Goal: Task Accomplishment & Management: Manage account settings

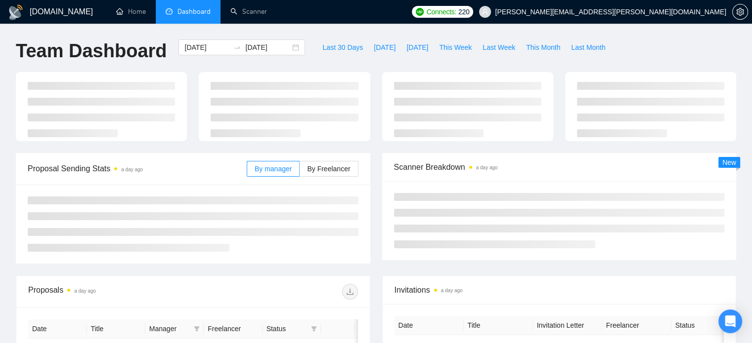
type input "[DATE]"
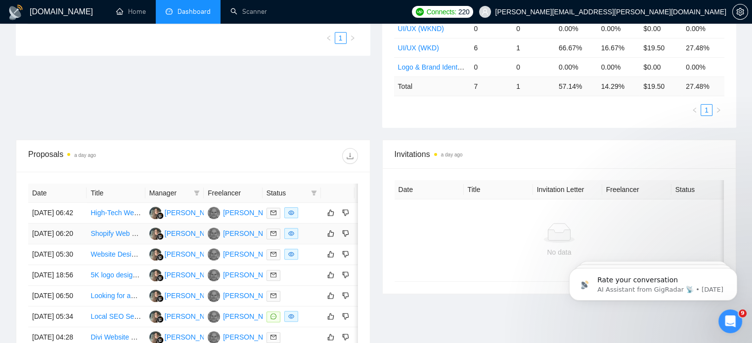
scroll to position [118, 0]
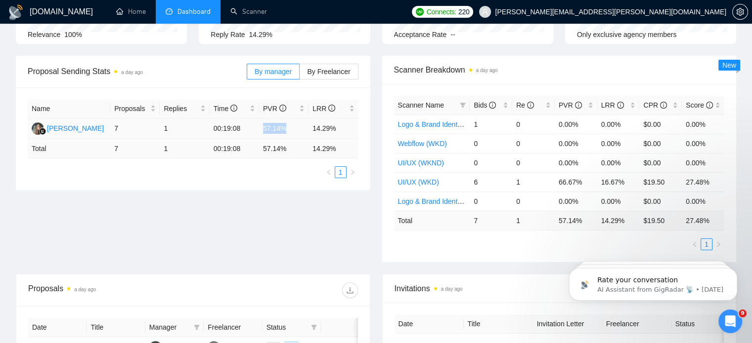
drag, startPoint x: 257, startPoint y: 130, endPoint x: 287, endPoint y: 134, distance: 29.9
click at [287, 134] on tr "Lesia Kudashkina 7 1 00:19:08 57.14% 14.29%" at bounding box center [193, 129] width 331 height 21
copy tr "57.14%"
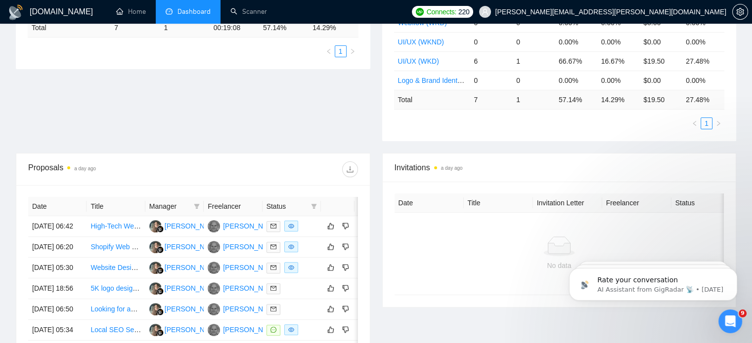
scroll to position [0, 0]
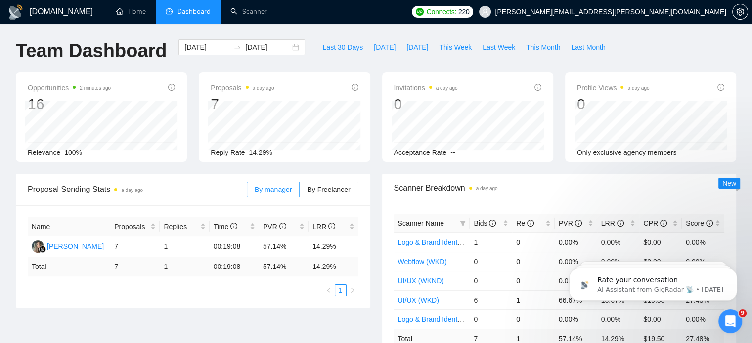
click at [374, 233] on div "Proposal Sending Stats a day ago By manager By Freelancer Name Proposals Replie…" at bounding box center [193, 241] width 366 height 134
click at [253, 16] on link "Scanner" at bounding box center [248, 11] width 37 height 8
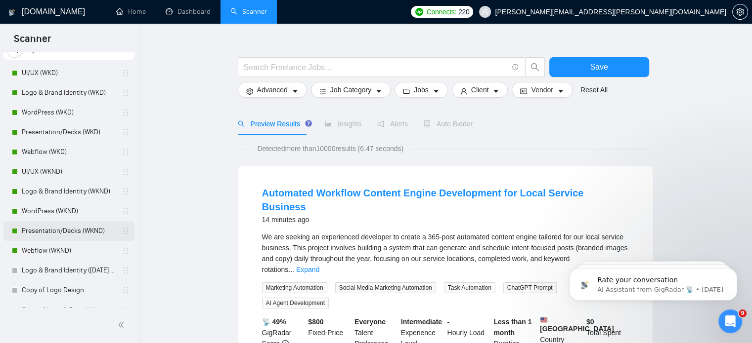
scroll to position [39, 0]
click at [721, 324] on div "Open Intercom Messenger" at bounding box center [728, 320] width 33 height 33
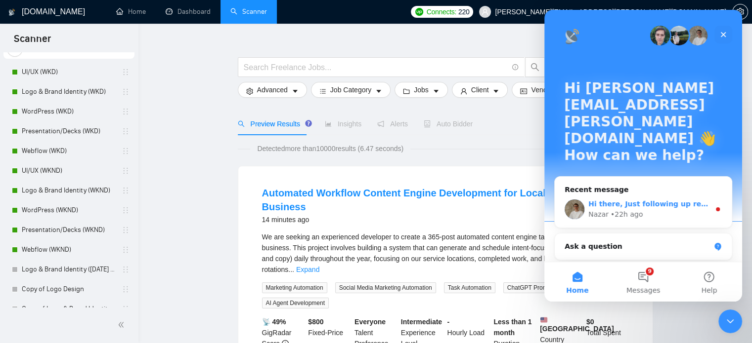
scroll to position [117, 0]
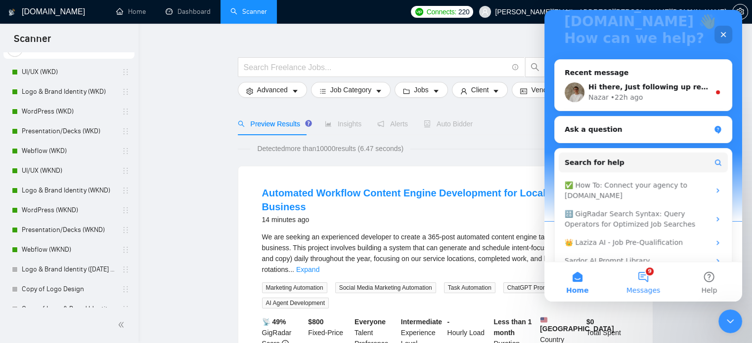
click at [642, 292] on span "Messages" at bounding box center [643, 290] width 34 height 7
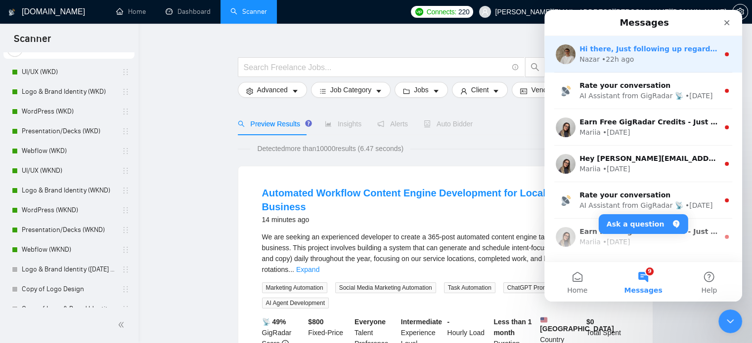
click at [689, 59] on div "Nazar • 22h ago" at bounding box center [648, 59] width 139 height 10
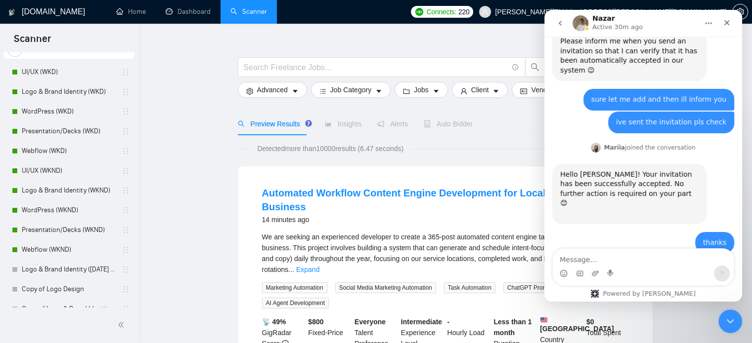
scroll to position [1197, 0]
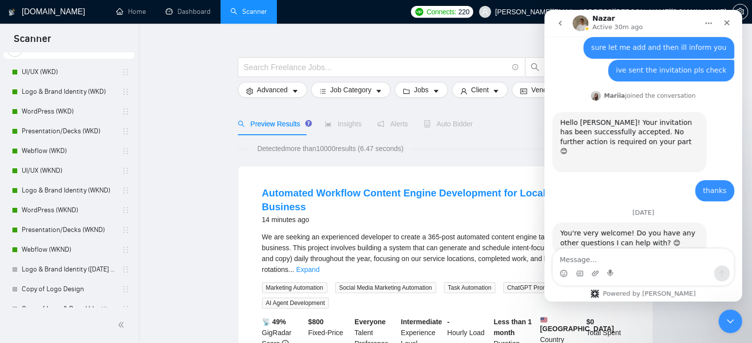
click at [645, 262] on textarea "Message…" at bounding box center [643, 257] width 181 height 17
type textarea "nope"
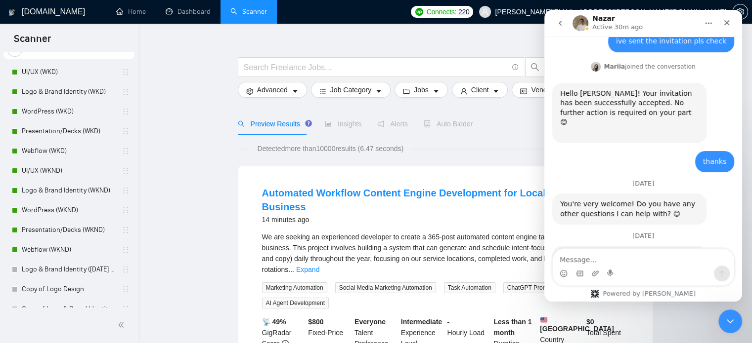
scroll to position [1227, 0]
click at [561, 25] on icon "go back" at bounding box center [560, 23] width 8 height 8
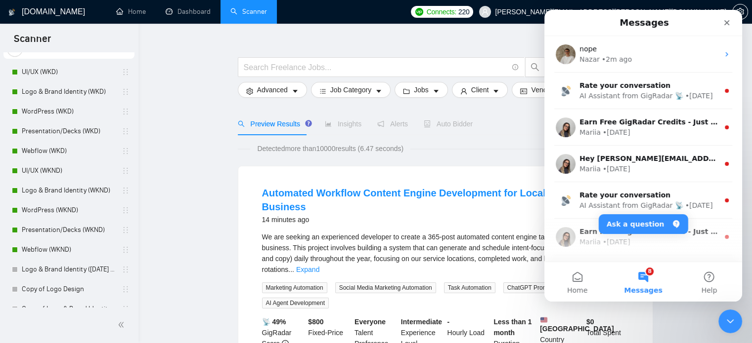
scroll to position [0, 0]
click at [581, 291] on span "Home" at bounding box center [577, 290] width 20 height 7
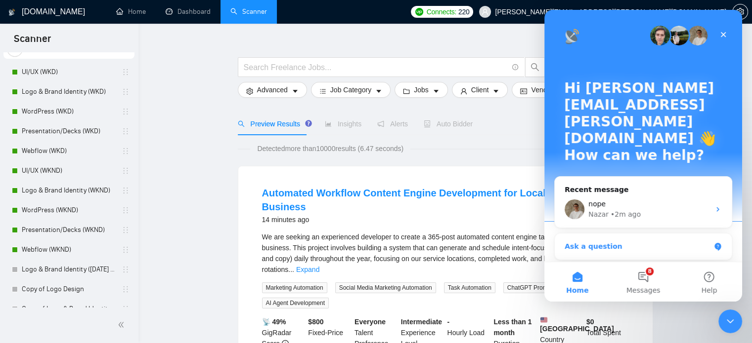
click at [600, 242] on div "Ask a question" at bounding box center [636, 247] width 145 height 10
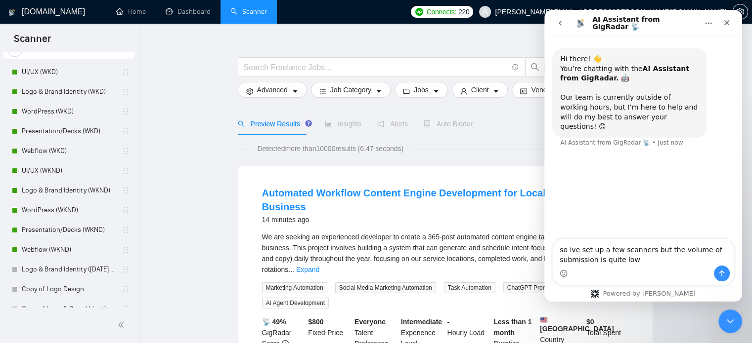
type textarea "so ive set up a few scanners but the volume of submission is quite low"
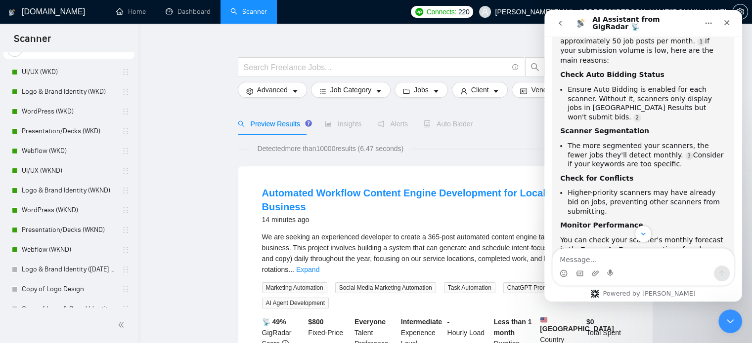
scroll to position [164, 0]
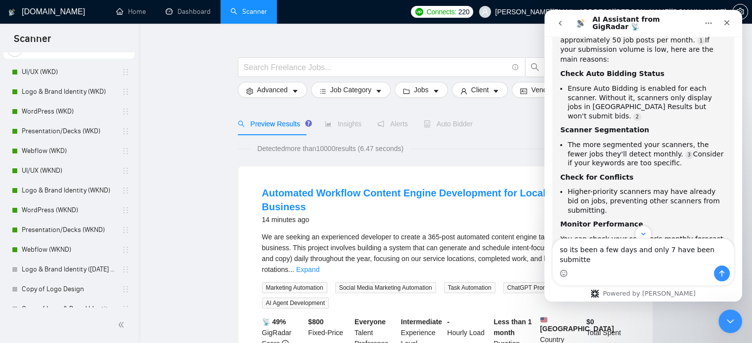
type textarea "so its been a few days and only 7 have been submitted"
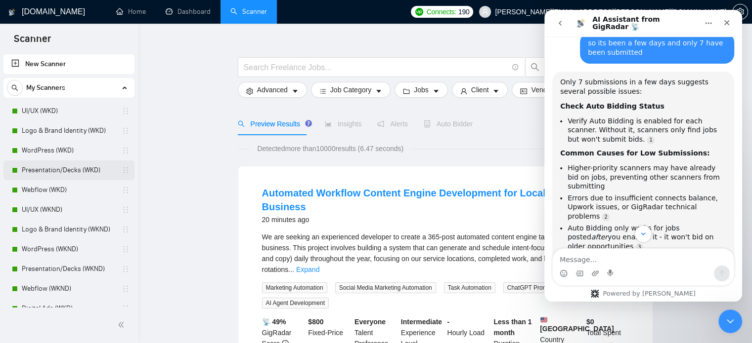
scroll to position [0, 0]
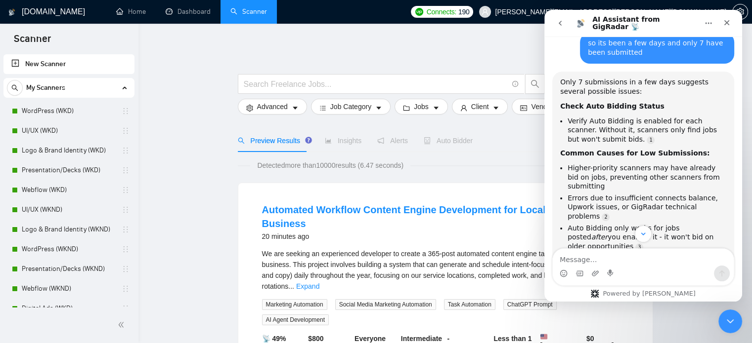
click at [728, 24] on icon "Close" at bounding box center [726, 22] width 5 height 5
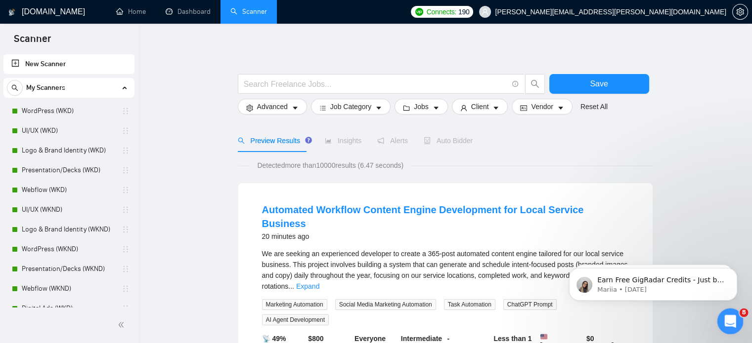
scroll to position [554, 0]
click at [724, 308] on html at bounding box center [729, 320] width 24 height 24
click at [724, 317] on icon "Open Intercom Messenger" at bounding box center [729, 320] width 16 height 16
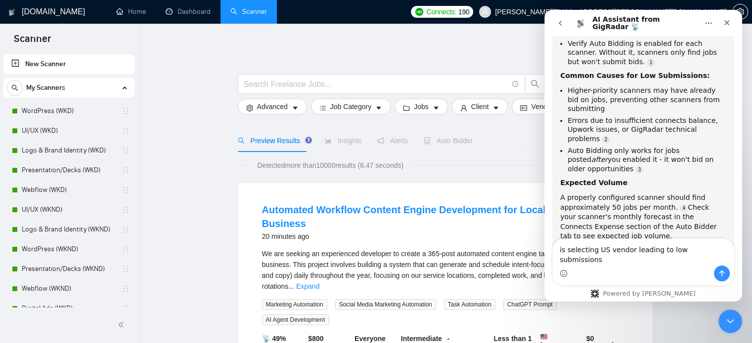
type textarea "is selecting US vendor leading to low submissions?"
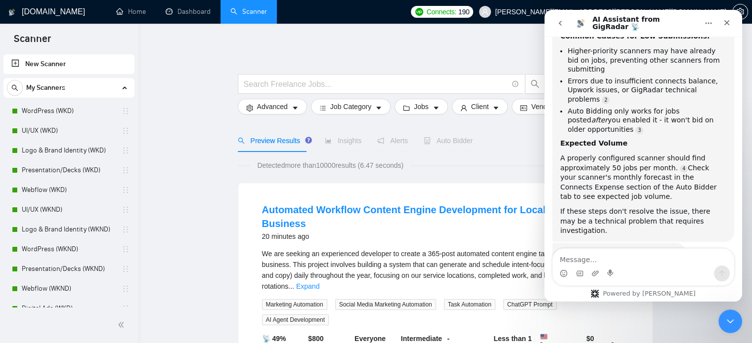
scroll to position [626, 0]
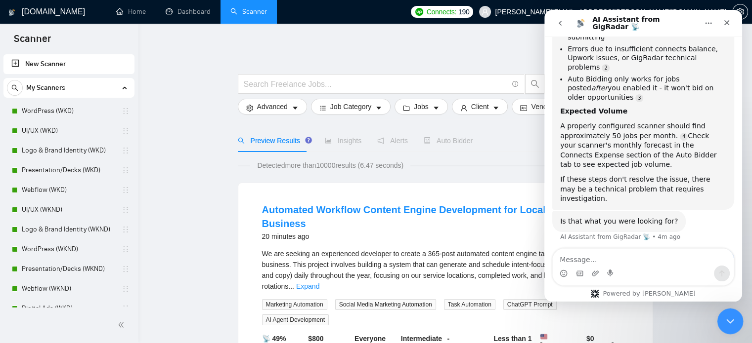
click at [731, 315] on icon "Close Intercom Messenger" at bounding box center [729, 320] width 12 height 12
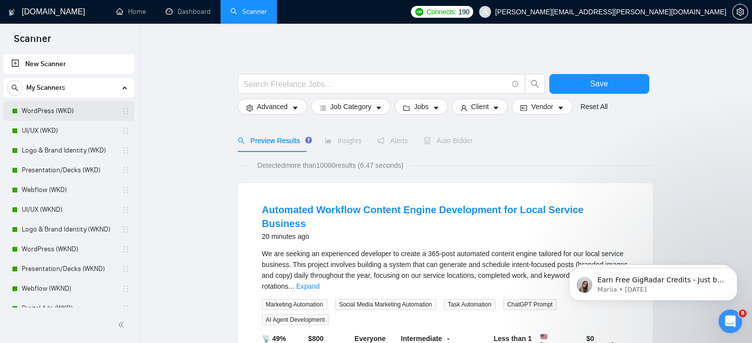
scroll to position [757, 0]
click at [66, 108] on link "WordPress (WKD)" at bounding box center [69, 111] width 94 height 20
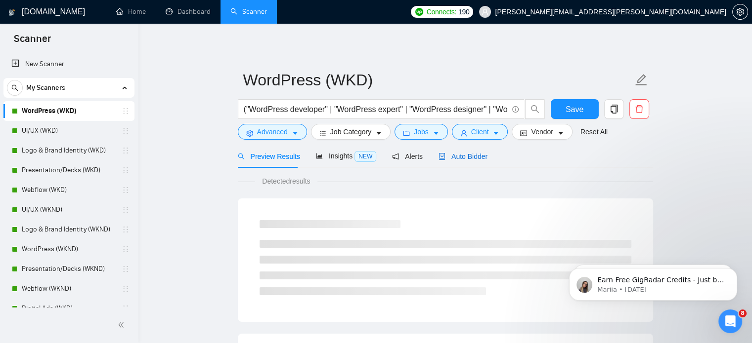
click at [467, 157] on span "Auto Bidder" at bounding box center [462, 157] width 49 height 8
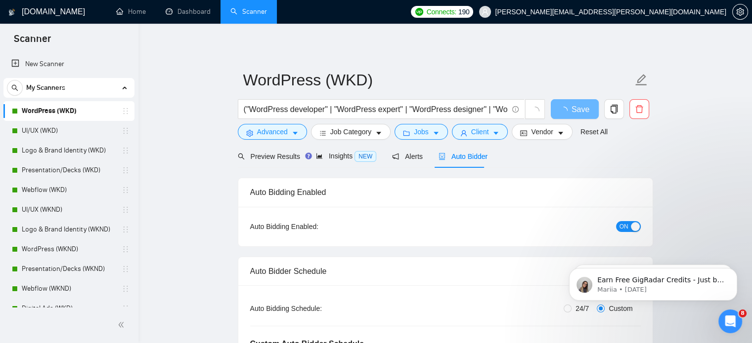
radio input "false"
radio input "true"
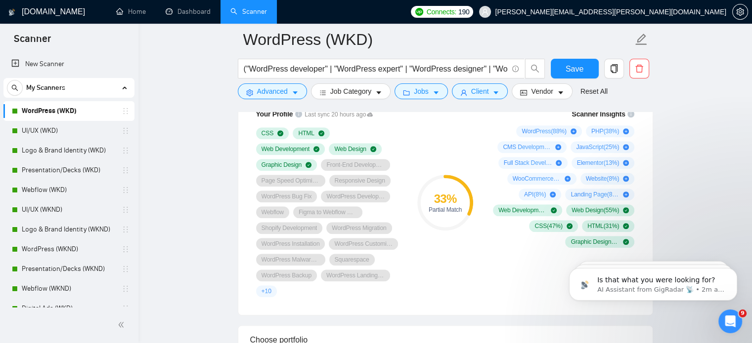
scroll to position [812, 0]
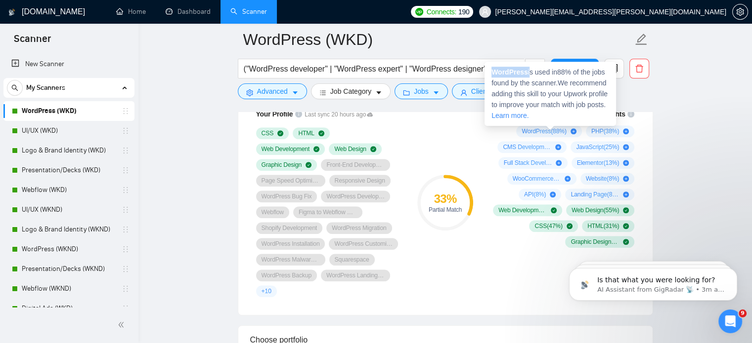
drag, startPoint x: 490, startPoint y: 73, endPoint x: 528, endPoint y: 78, distance: 38.0
click at [528, 78] on div "WordPress is used in 88 % of the jobs found by the scanner. We recommend adding…" at bounding box center [549, 94] width 131 height 64
click at [526, 70] on span "WordPress is used in 88 % of the jobs found by the scanner. We recommend adding…" at bounding box center [549, 93] width 116 height 51
drag, startPoint x: 526, startPoint y: 70, endPoint x: 492, endPoint y: 73, distance: 33.8
click at [492, 73] on span "WordPress is used in 88 % of the jobs found by the scanner. We recommend adding…" at bounding box center [549, 93] width 116 height 51
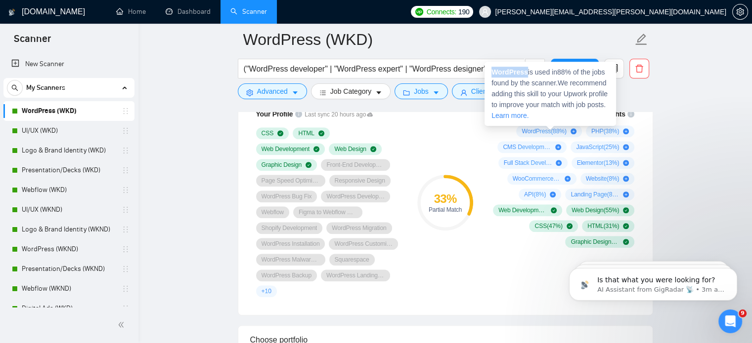
copy strong "WordPress"
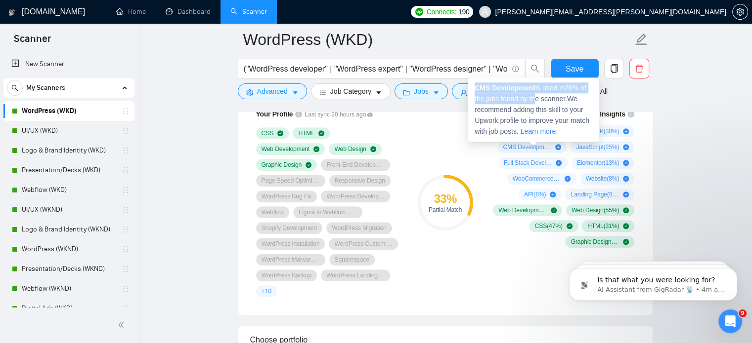
drag, startPoint x: 475, startPoint y: 89, endPoint x: 537, endPoint y: 94, distance: 62.0
click at [537, 94] on span "CMS Development is used in 26 % of the jobs found by the scanner. We recommend …" at bounding box center [531, 109] width 115 height 51
copy span "CMS Development is used in 26 % of the jobs found by th"
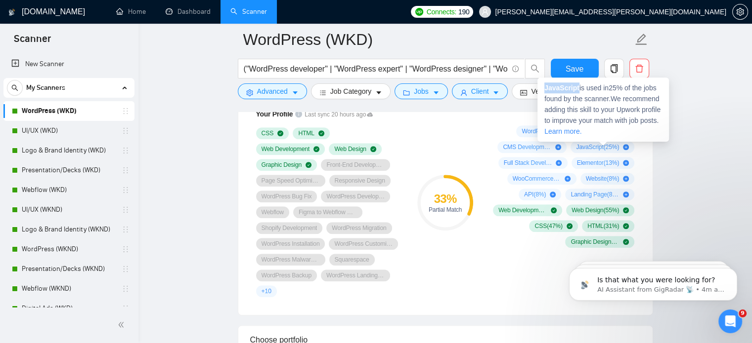
drag, startPoint x: 544, startPoint y: 87, endPoint x: 578, endPoint y: 90, distance: 34.2
click at [578, 90] on span "JavaScript is used in 25 % of the jobs found by the scanner. We recommend addin…" at bounding box center [602, 109] width 116 height 51
drag, startPoint x: 577, startPoint y: 89, endPoint x: 542, endPoint y: 87, distance: 35.7
click at [542, 87] on div "JavaScript is used in 25 % of the jobs found by the scanner. We recommend addin…" at bounding box center [602, 110] width 131 height 64
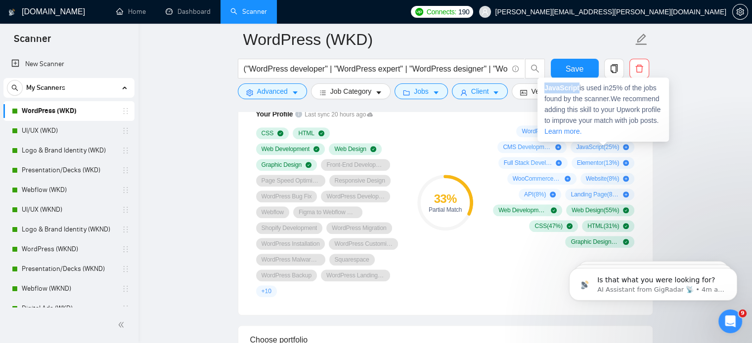
copy strong "JavaScript"
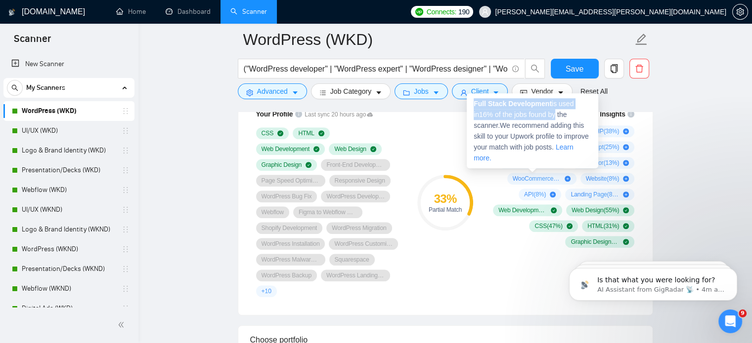
drag, startPoint x: 472, startPoint y: 104, endPoint x: 550, endPoint y: 111, distance: 77.9
click at [550, 111] on div "Full Stack Development is used in 16 % of the jobs found by the scanner. We rec…" at bounding box center [532, 130] width 131 height 75
click at [550, 106] on strong "Full Stack Development" at bounding box center [512, 104] width 78 height 8
drag, startPoint x: 550, startPoint y: 106, endPoint x: 474, endPoint y: 108, distance: 75.1
click at [474, 108] on strong "Full Stack Development" at bounding box center [512, 104] width 78 height 8
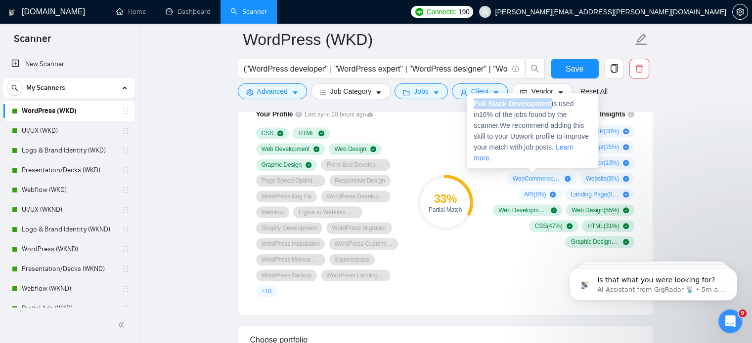
copy strong "Full Stack Development"
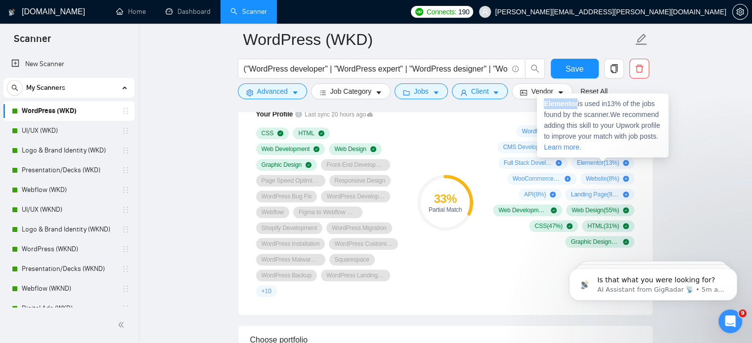
drag, startPoint x: 545, startPoint y: 102, endPoint x: 577, endPoint y: 106, distance: 32.4
click at [577, 106] on span "Elementor is used in 13 % of the jobs found by the scanner. We recommend adding…" at bounding box center [602, 125] width 116 height 51
copy strong "Elementor"
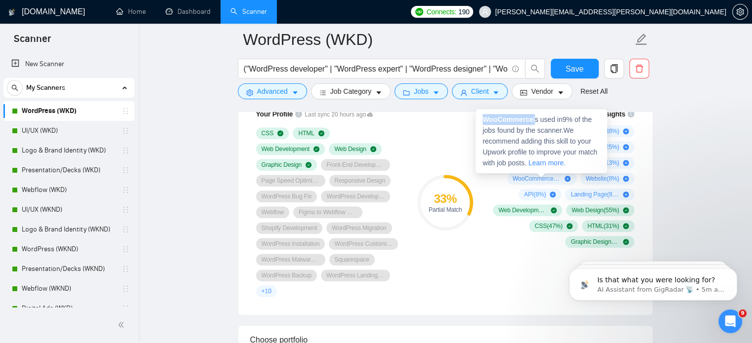
drag, startPoint x: 483, startPoint y: 120, endPoint x: 534, endPoint y: 123, distance: 51.0
click at [534, 123] on span "WooCommerce is used in 9 % of the jobs found by the scanner. We recommend addin…" at bounding box center [539, 141] width 115 height 51
copy span "WooCommerce"
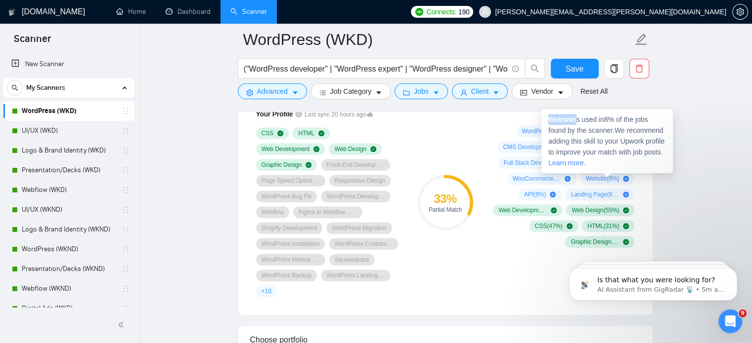
drag, startPoint x: 549, startPoint y: 117, endPoint x: 576, endPoint y: 119, distance: 27.3
click at [576, 119] on span "Website is used in 8 % of the jobs found by the scanner. We recommend adding th…" at bounding box center [606, 141] width 116 height 51
copy span "Website"
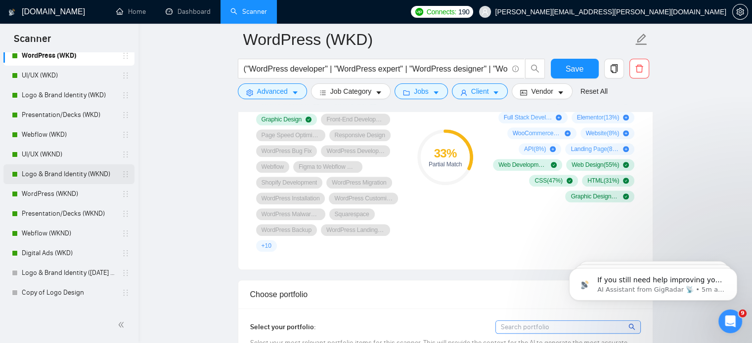
scroll to position [55, 0]
drag, startPoint x: 123, startPoint y: 255, endPoint x: 116, endPoint y: 155, distance: 99.6
drag, startPoint x: 116, startPoint y: 155, endPoint x: 165, endPoint y: 283, distance: 136.7
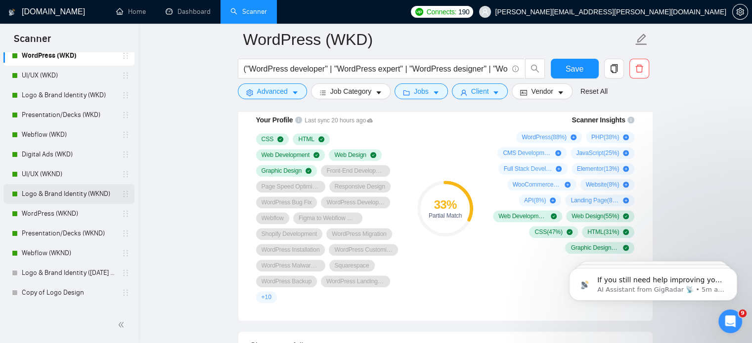
scroll to position [10, 0]
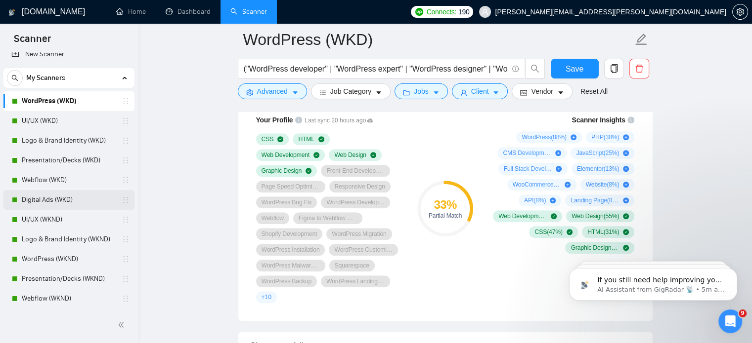
click at [47, 207] on link "Digital Ads (WKD)" at bounding box center [69, 200] width 94 height 20
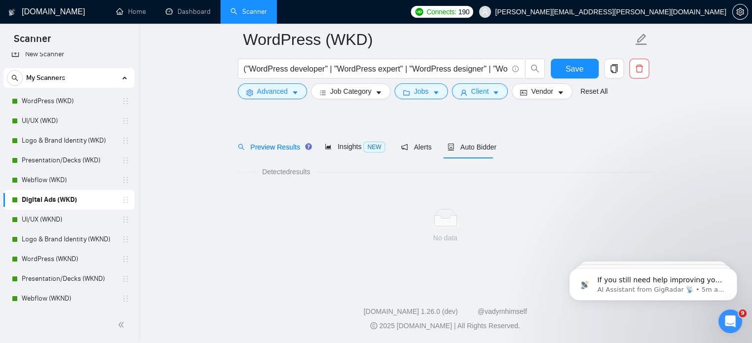
scroll to position [17, 0]
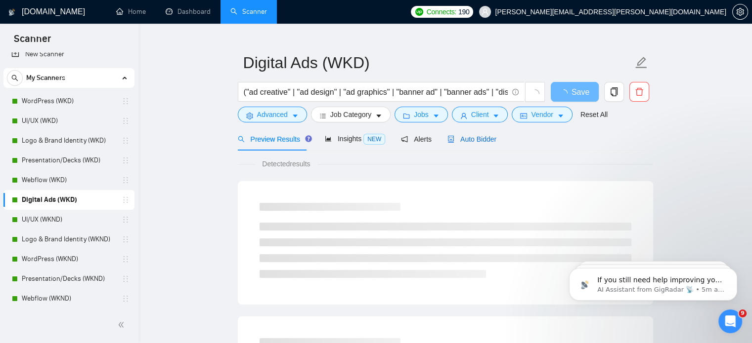
click at [476, 135] on span "Auto Bidder" at bounding box center [471, 139] width 49 height 8
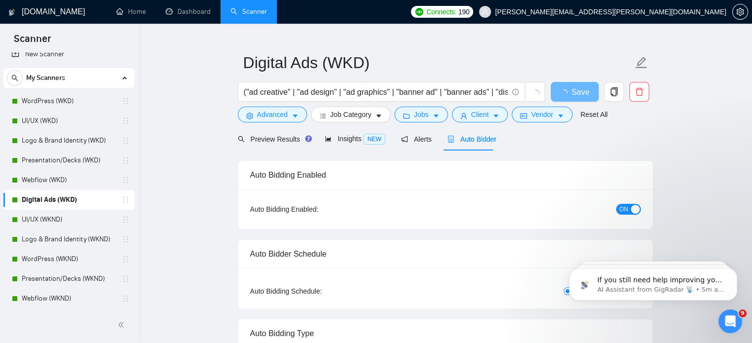
radio input "false"
radio input "true"
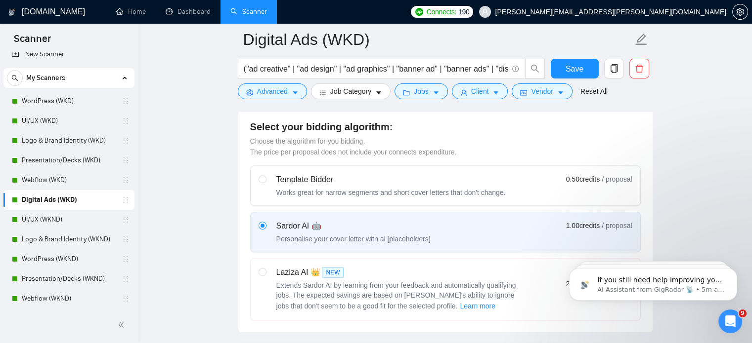
scroll to position [781, 0]
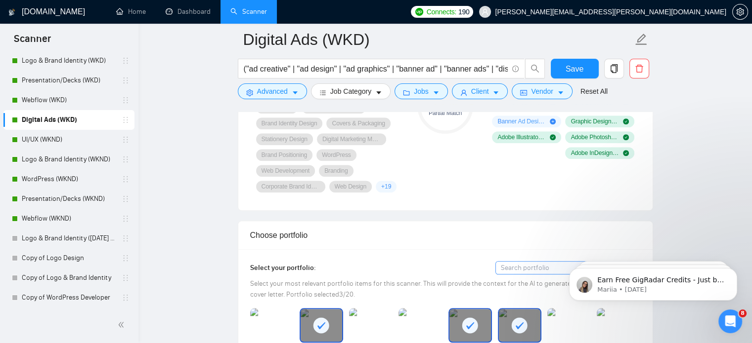
scroll to position [902, 0]
click at [72, 298] on link "Copy of WordPress Developer" at bounding box center [69, 298] width 94 height 20
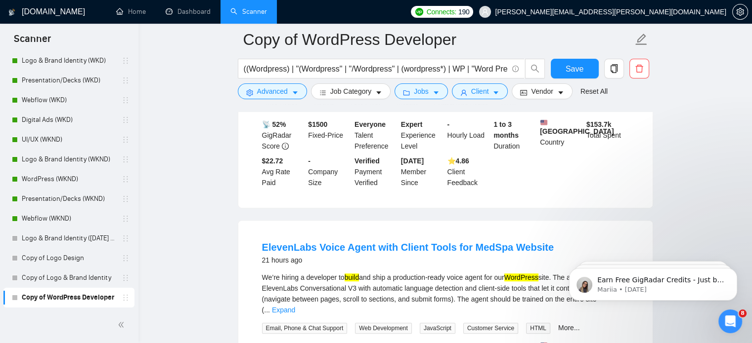
scroll to position [421, 0]
click at [492, 96] on icon "caret-down" at bounding box center [495, 92] width 7 height 7
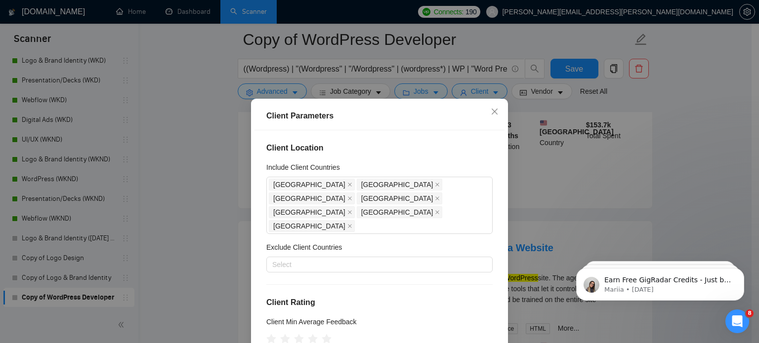
click at [684, 146] on div "Client Parameters Client Location Include Client Countries United States United…" at bounding box center [379, 171] width 759 height 343
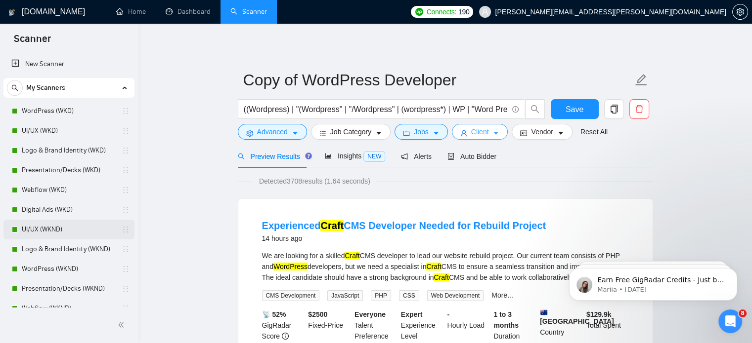
scroll to position [90, 0]
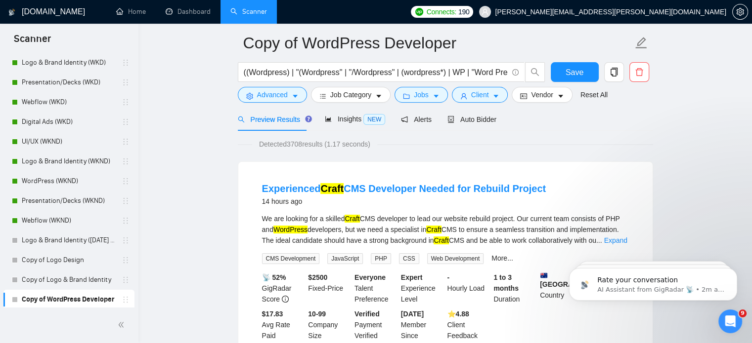
scroll to position [38, 0]
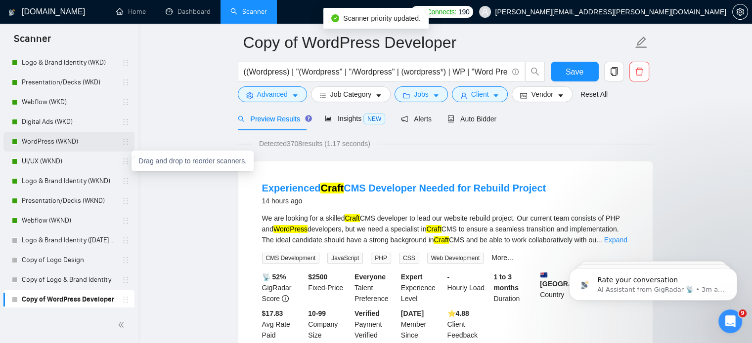
click at [87, 146] on link "WordPress (WKND)" at bounding box center [69, 142] width 94 height 20
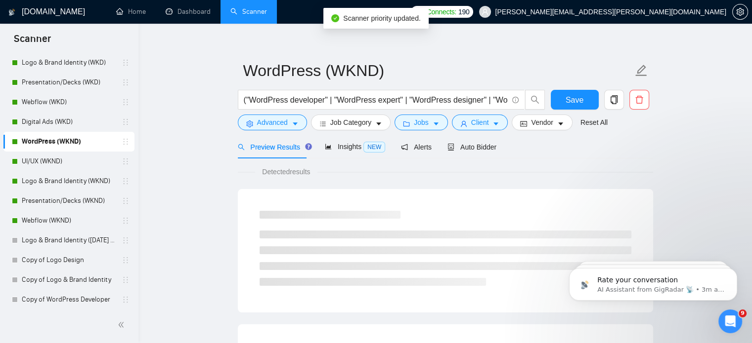
scroll to position [38, 0]
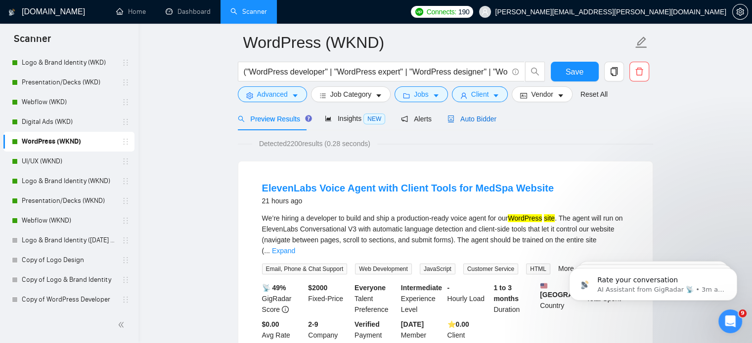
click at [463, 120] on span "Auto Bidder" at bounding box center [471, 119] width 49 height 8
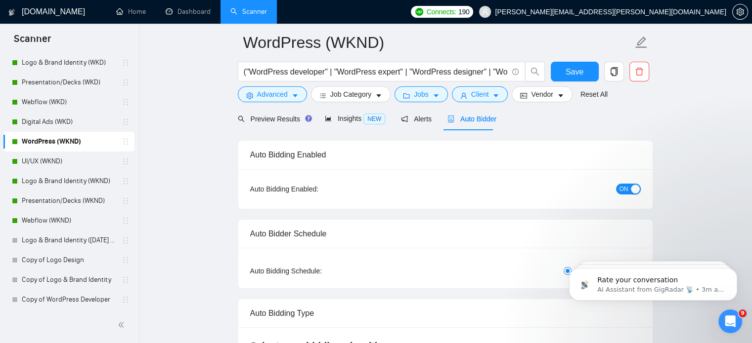
radio input "false"
radio input "true"
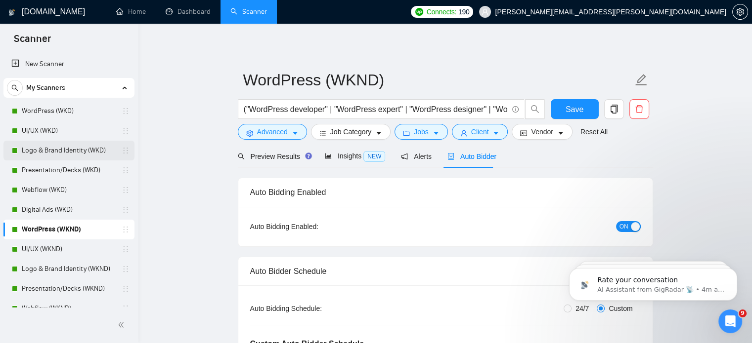
scroll to position [90, 0]
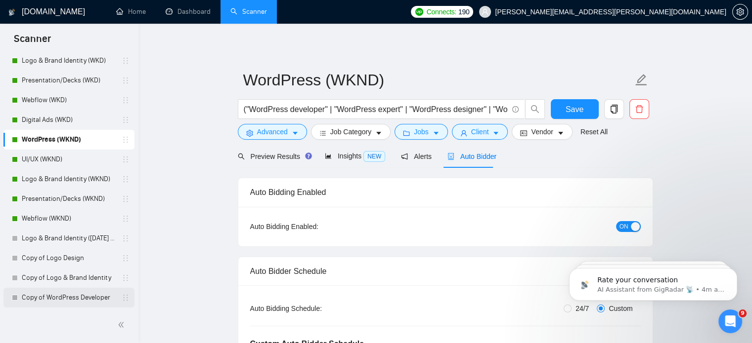
click at [87, 290] on link "Copy of WordPress Developer" at bounding box center [69, 298] width 94 height 20
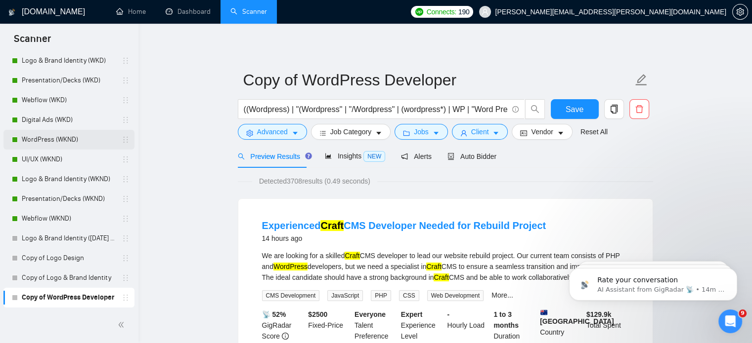
click at [65, 138] on link "WordPress (WKND)" at bounding box center [69, 140] width 94 height 20
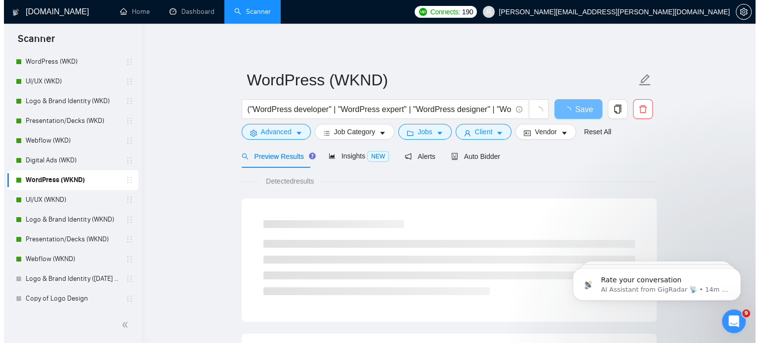
scroll to position [50, 0]
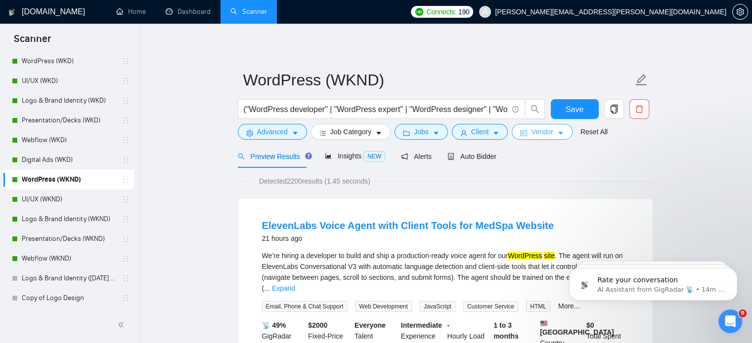
click at [532, 136] on span "Vendor" at bounding box center [542, 132] width 22 height 11
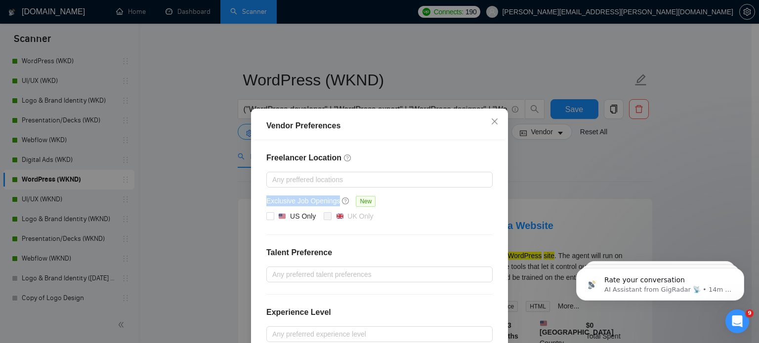
drag, startPoint x: 262, startPoint y: 201, endPoint x: 337, endPoint y: 204, distance: 74.2
click at [337, 204] on div "Exclusive Job Openings New" at bounding box center [322, 201] width 113 height 11
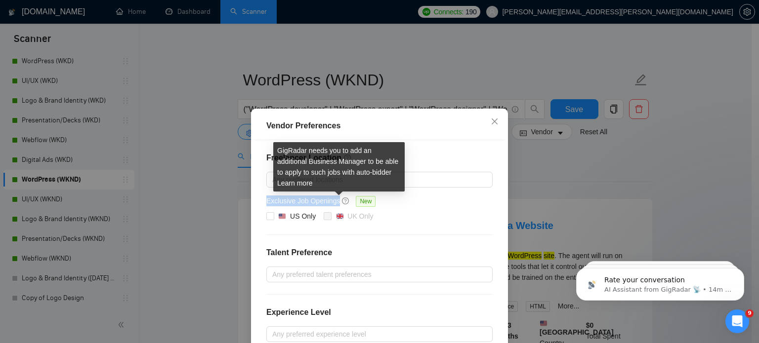
copy div "Exclusive Job Openings"
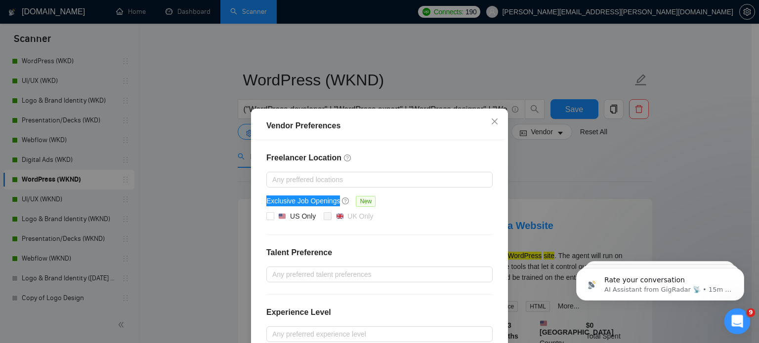
click at [732, 309] on div "Open Intercom Messenger" at bounding box center [736, 320] width 33 height 33
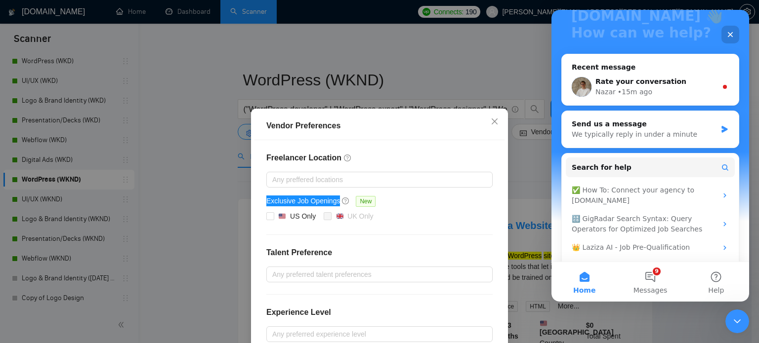
scroll to position [124, 0]
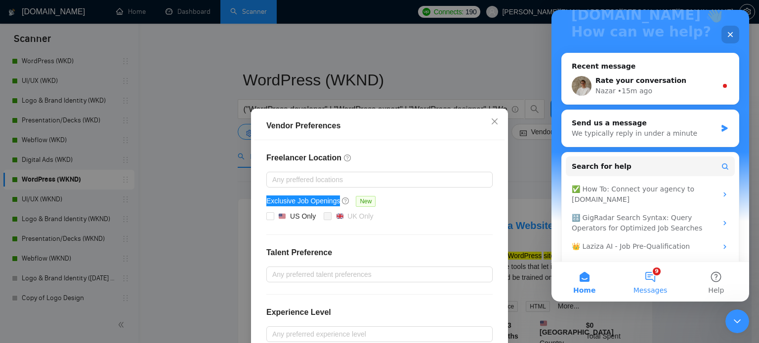
click at [639, 283] on button "9 Messages" at bounding box center [650, 282] width 66 height 40
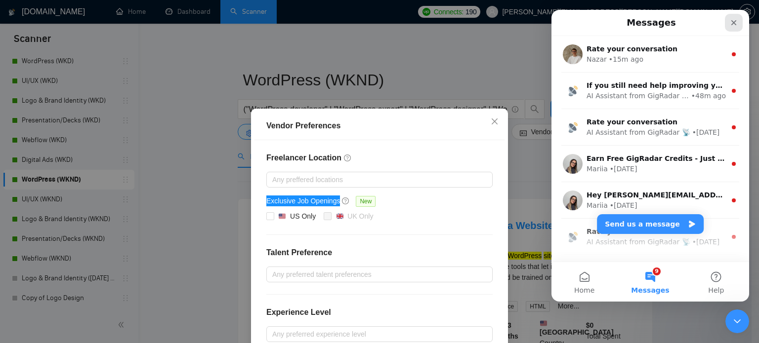
click at [732, 15] on div "Close" at bounding box center [734, 23] width 18 height 18
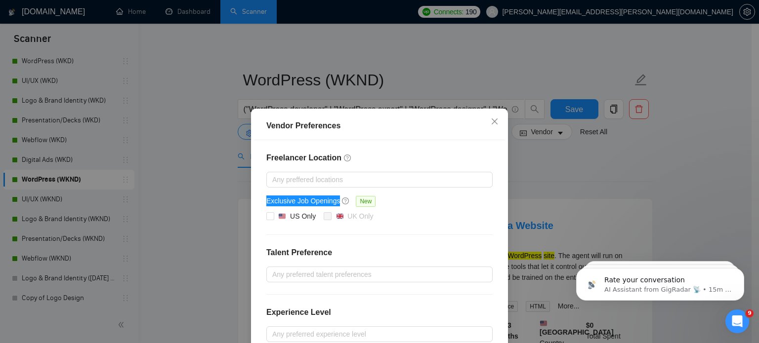
scroll to position [0, 0]
click at [737, 312] on div "Open Intercom Messenger" at bounding box center [736, 320] width 33 height 33
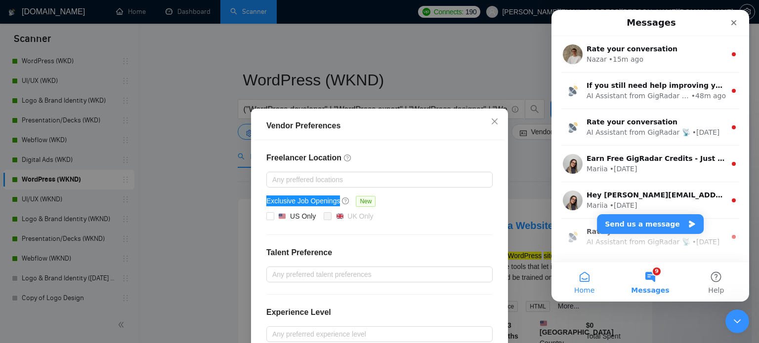
click at [577, 275] on button "Home" at bounding box center [585, 282] width 66 height 40
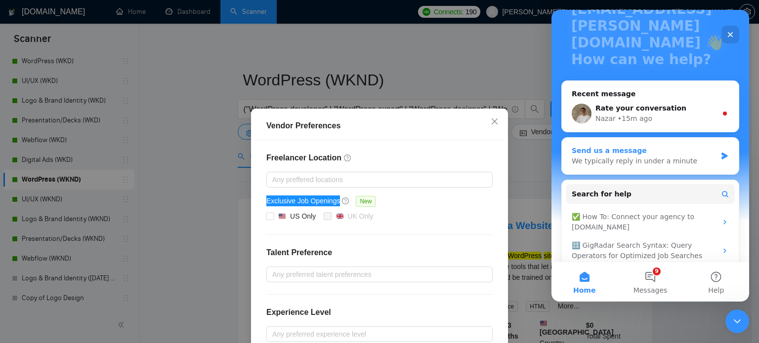
scroll to position [98, 0]
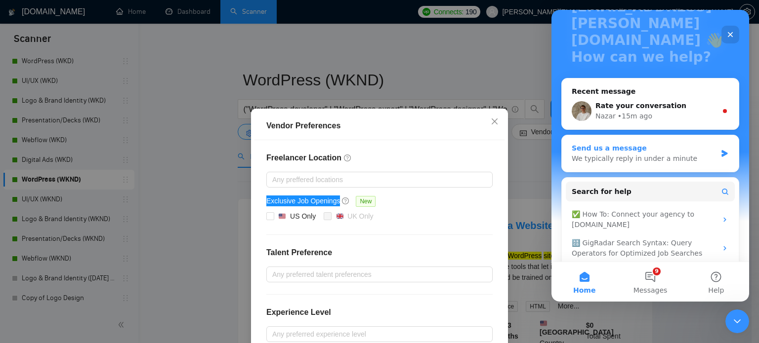
click at [662, 143] on div "Send us a message" at bounding box center [644, 148] width 145 height 10
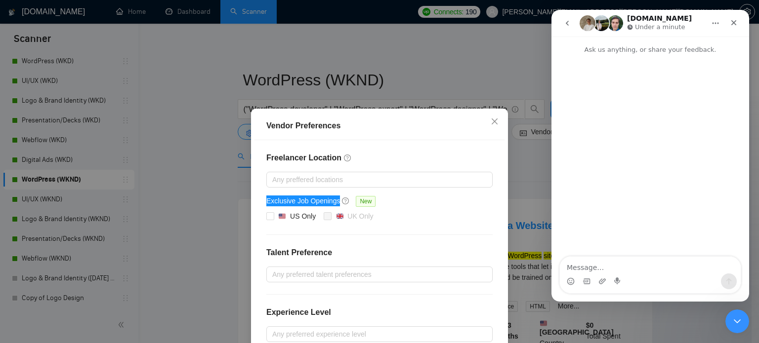
scroll to position [0, 0]
click at [567, 25] on icon "go back" at bounding box center [567, 23] width 8 height 8
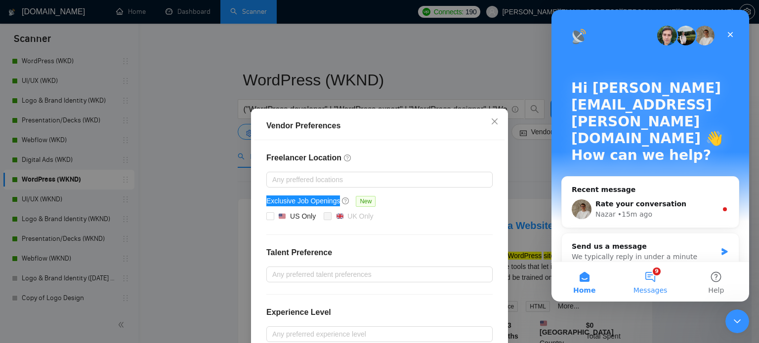
click at [656, 274] on button "9 Messages" at bounding box center [650, 282] width 66 height 40
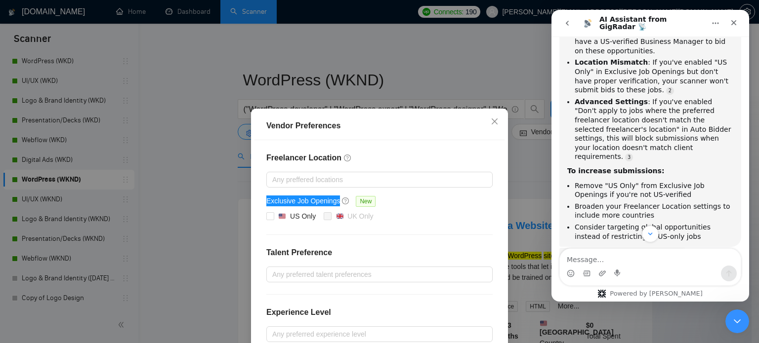
scroll to position [959, 0]
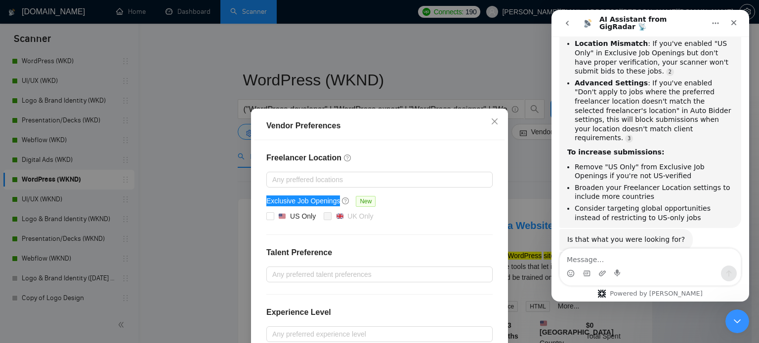
click at [637, 270] on div "Intercom messenger" at bounding box center [650, 274] width 181 height 16
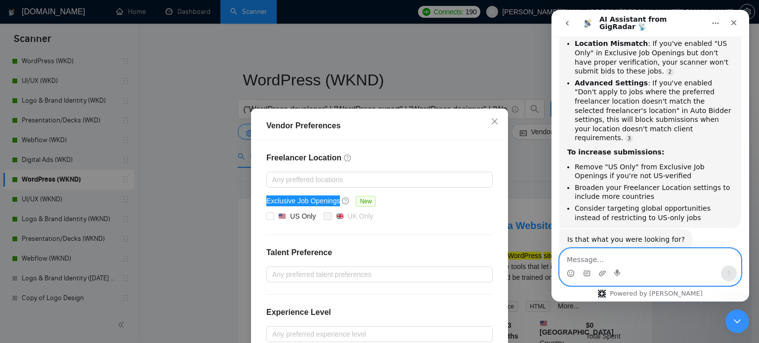
click at [642, 260] on textarea "Message…" at bounding box center [650, 257] width 181 height 17
paste textarea "Exclusive Job Openings"
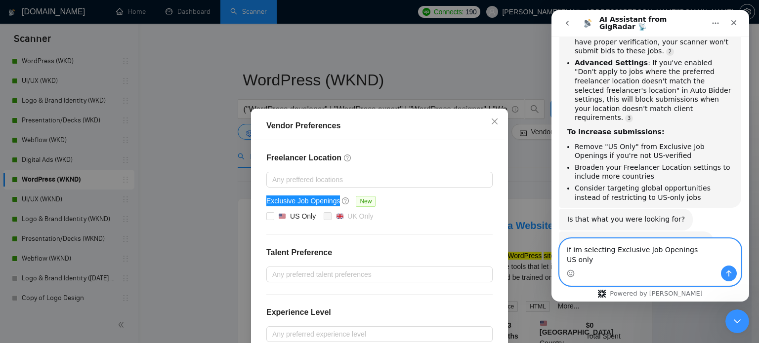
scroll to position [989, 0]
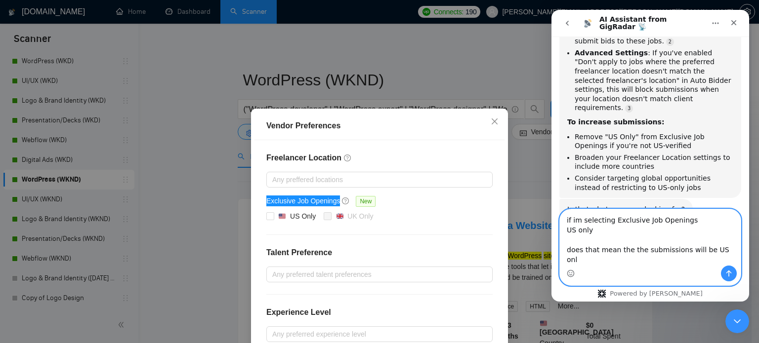
type textarea "if im selecting Exclusive Job Openings US only does that mean the the submissio…"
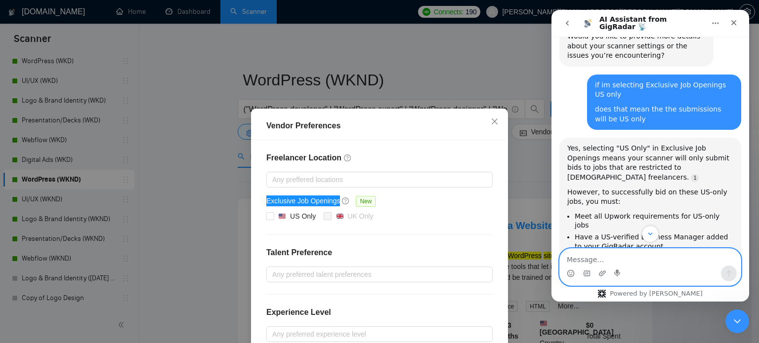
scroll to position [1237, 0]
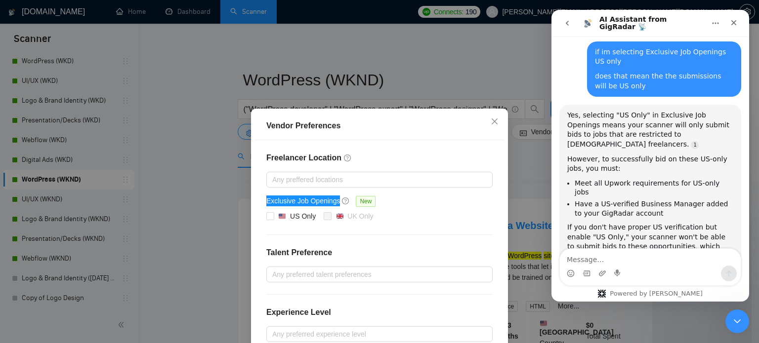
click at [655, 275] on div "Intercom messenger" at bounding box center [650, 274] width 181 height 16
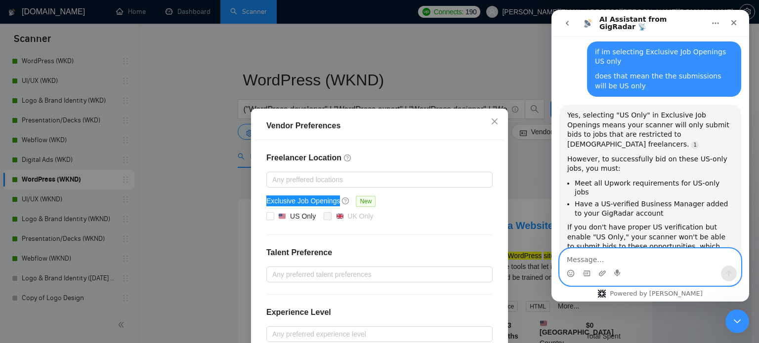
click at [664, 258] on textarea "Message…" at bounding box center [650, 257] width 181 height 17
type textarea "can this be the reason for low volume"
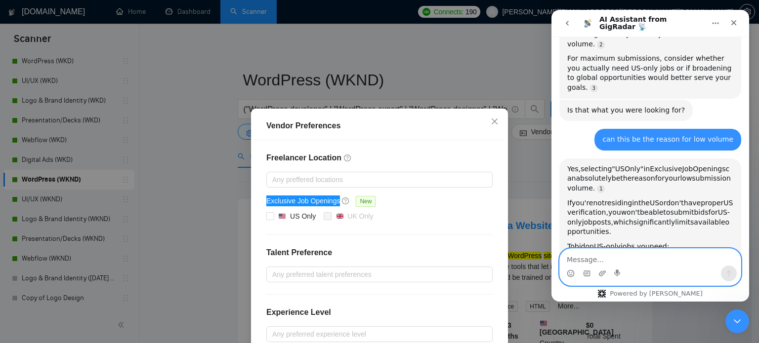
scroll to position [1460, 0]
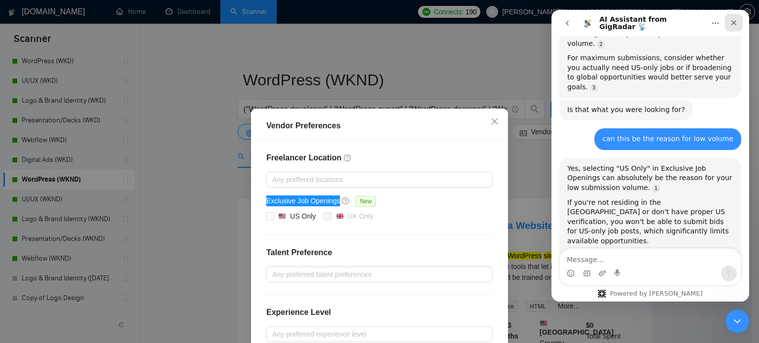
click at [739, 27] on div "Close" at bounding box center [734, 23] width 18 height 18
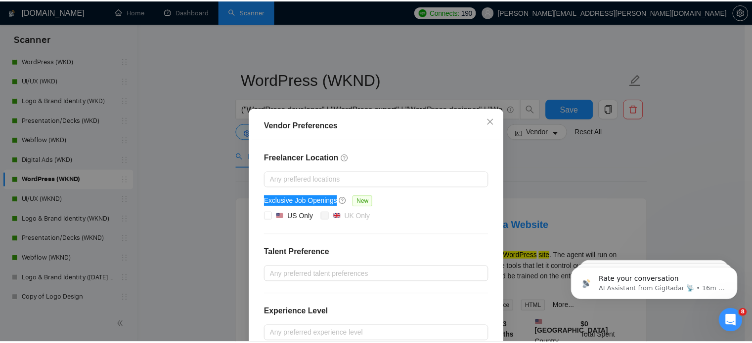
scroll to position [0, 0]
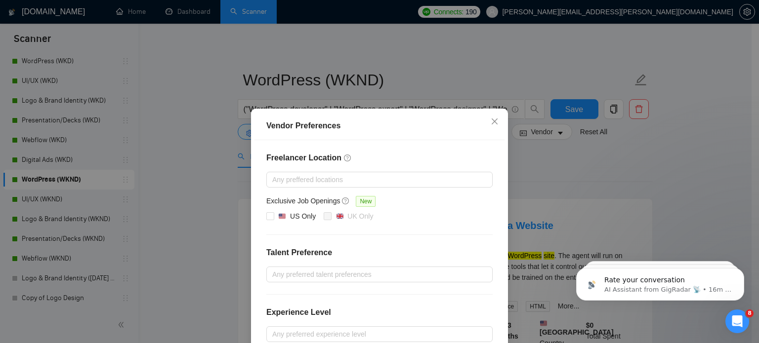
click at [176, 69] on div "Vendor Preferences Freelancer Location Any preffered locations Exclusive Job Op…" at bounding box center [379, 171] width 759 height 343
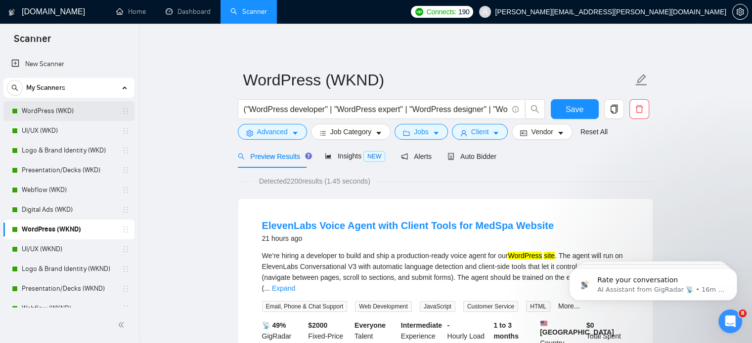
click at [70, 116] on link "WordPress (WKD)" at bounding box center [69, 111] width 94 height 20
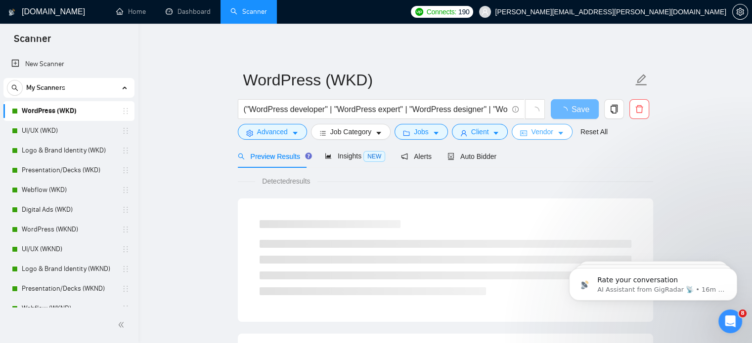
click at [550, 138] on button "Vendor" at bounding box center [541, 132] width 60 height 16
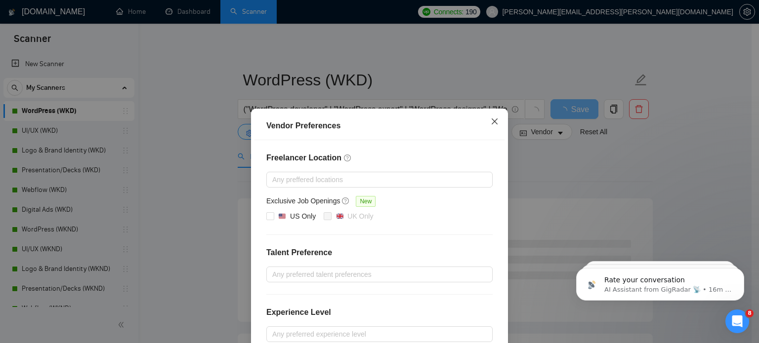
click at [493, 124] on icon "close" at bounding box center [495, 122] width 6 height 6
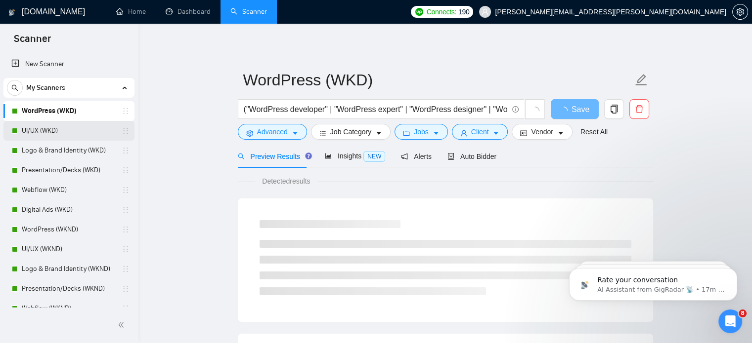
click at [53, 128] on link "UI/UX (WKD)" at bounding box center [69, 131] width 94 height 20
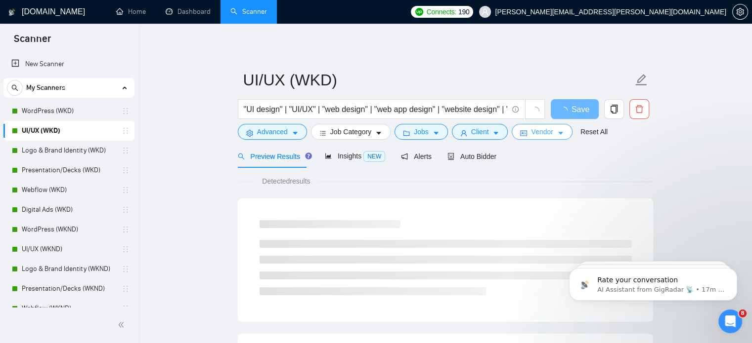
click at [557, 131] on icon "caret-down" at bounding box center [560, 133] width 7 height 7
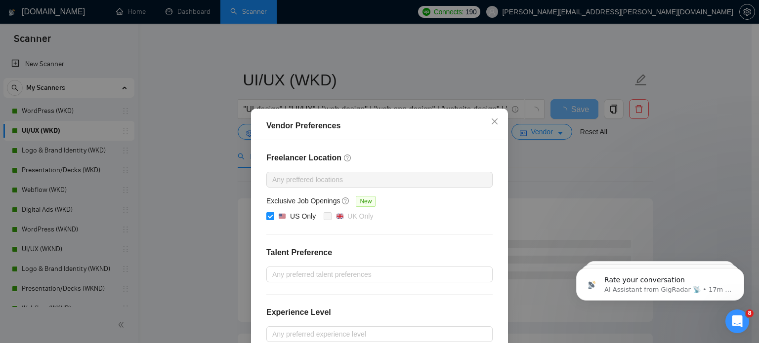
click at [274, 217] on span "US Only" at bounding box center [296, 217] width 45 height 12
click at [273, 217] on input "US Only" at bounding box center [269, 216] width 7 height 7
checkbox input "false"
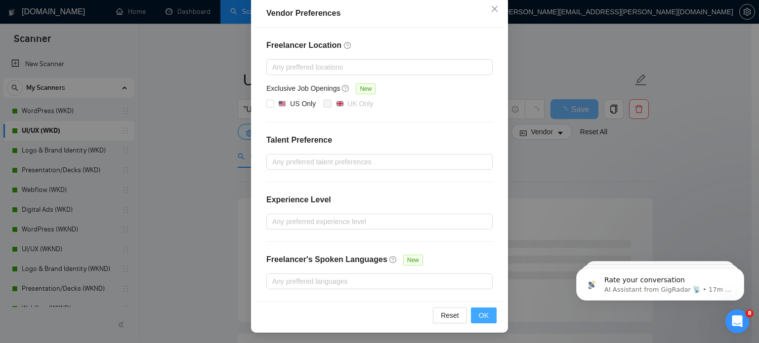
click at [479, 316] on span "OK" at bounding box center [484, 315] width 10 height 11
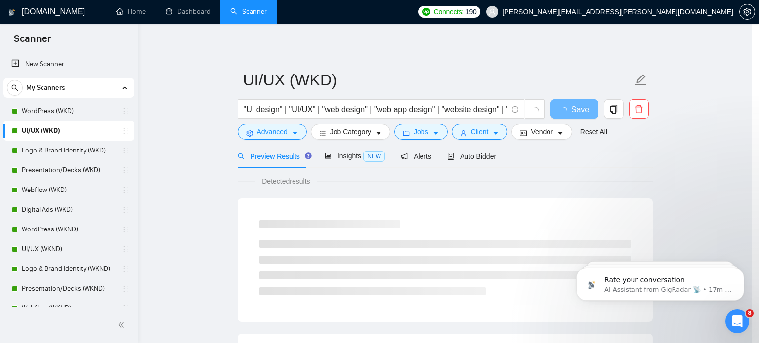
scroll to position [63, 0]
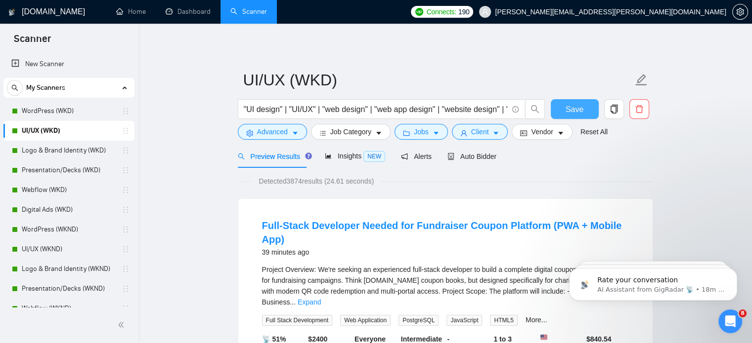
click at [571, 116] on button "Save" at bounding box center [575, 109] width 48 height 20
click at [58, 157] on link "Logo & Brand Identity (WKD)" at bounding box center [69, 151] width 94 height 20
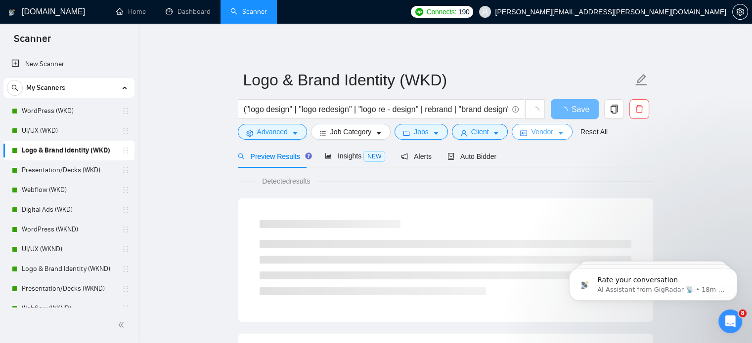
click at [546, 132] on span "Vendor" at bounding box center [542, 132] width 22 height 11
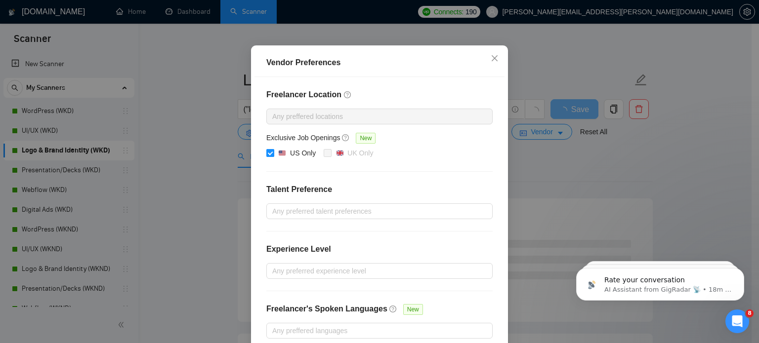
click at [266, 156] on input "US Only" at bounding box center [269, 152] width 7 height 7
checkbox input "false"
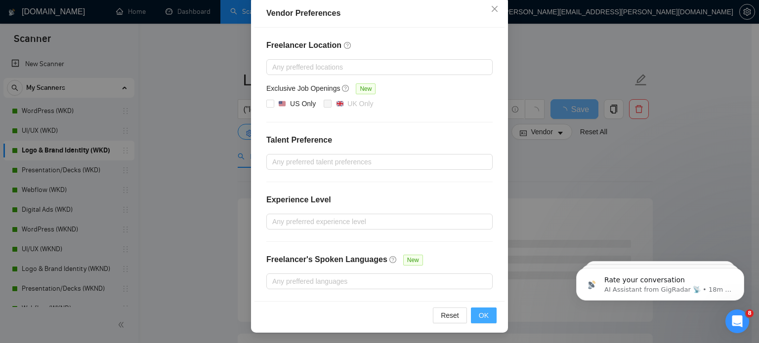
click at [479, 313] on span "OK" at bounding box center [484, 315] width 10 height 11
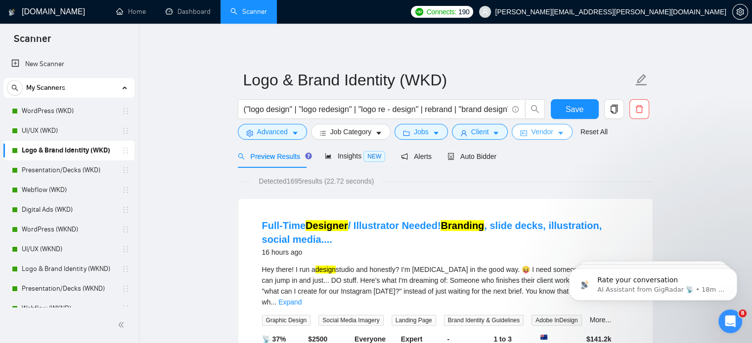
click at [547, 132] on span "Vendor" at bounding box center [542, 132] width 22 height 11
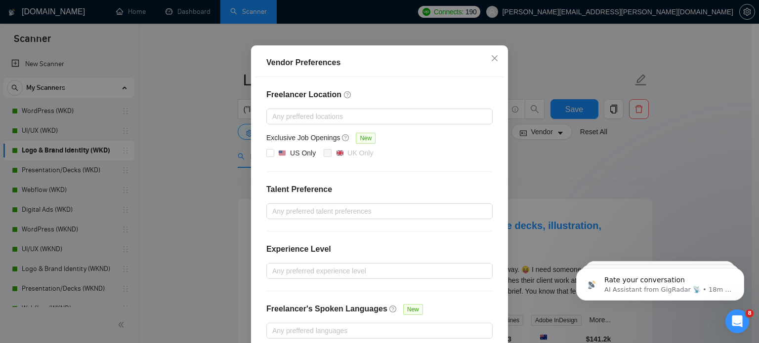
click at [595, 164] on div "Vendor Preferences Freelancer Location Any preffered locations Exclusive Job Op…" at bounding box center [379, 171] width 759 height 343
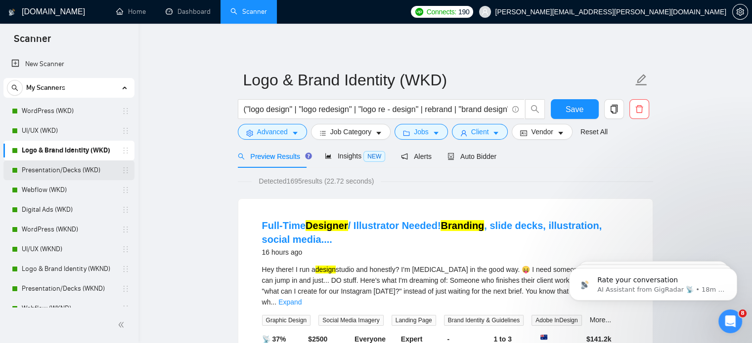
click at [69, 171] on link "Presentation/Decks (WKD)" at bounding box center [69, 171] width 94 height 20
click at [580, 113] on span "Save" at bounding box center [574, 109] width 18 height 12
click at [67, 171] on link "Presentation/Decks (WKD)" at bounding box center [69, 171] width 94 height 20
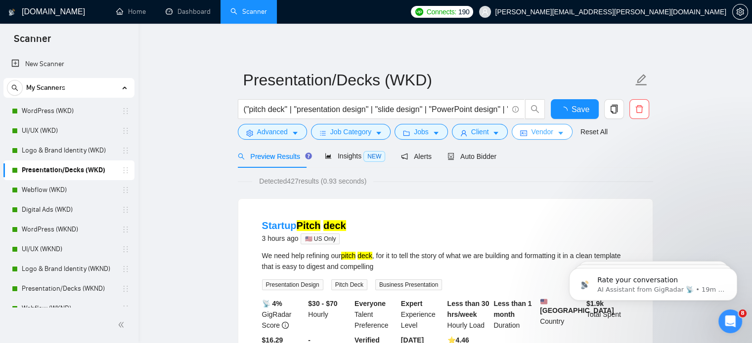
click at [555, 128] on button "Vendor" at bounding box center [541, 132] width 60 height 16
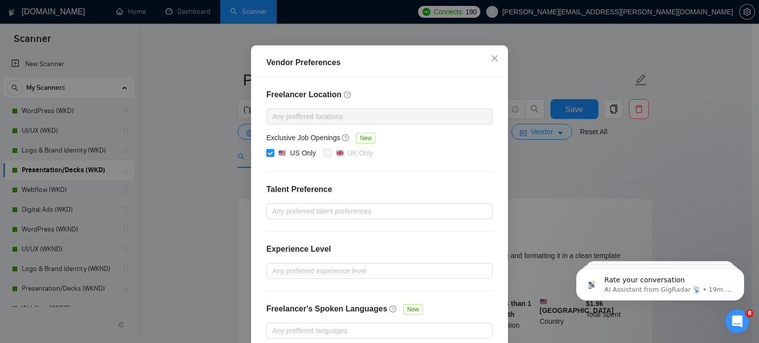
click at [282, 157] on div at bounding box center [282, 153] width 8 height 7
click at [273, 156] on input "US Only" at bounding box center [269, 152] width 7 height 7
checkbox input "false"
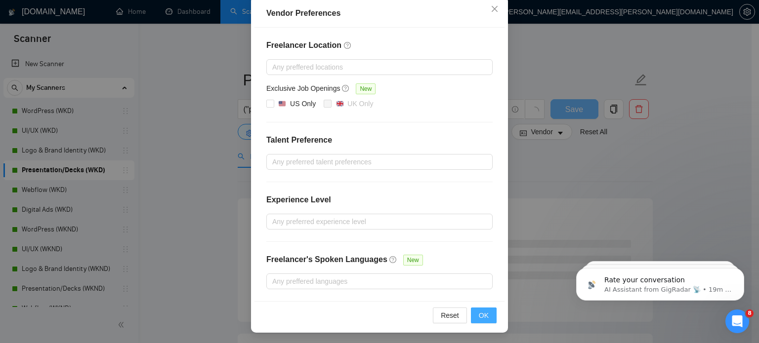
click at [479, 318] on span "OK" at bounding box center [484, 315] width 10 height 11
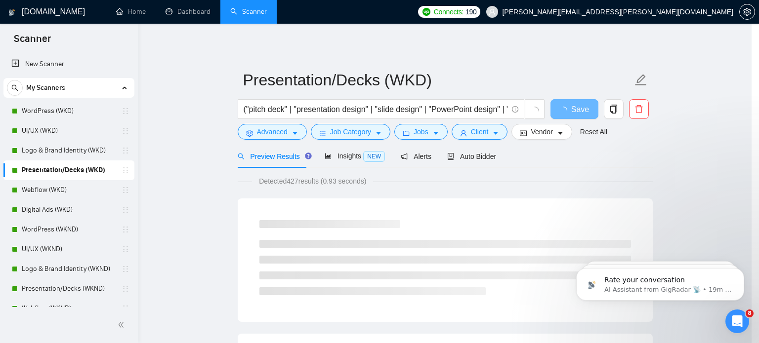
scroll to position [63, 0]
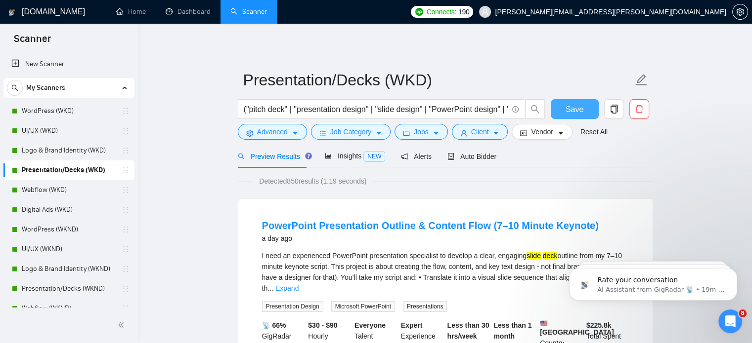
click at [580, 114] on span "Save" at bounding box center [574, 109] width 18 height 12
click at [61, 197] on link "Webflow (WKD)" at bounding box center [69, 190] width 94 height 20
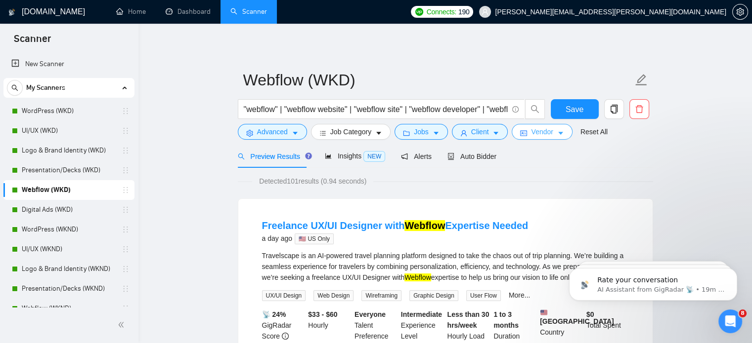
click at [558, 133] on icon "caret-down" at bounding box center [560, 133] width 5 height 3
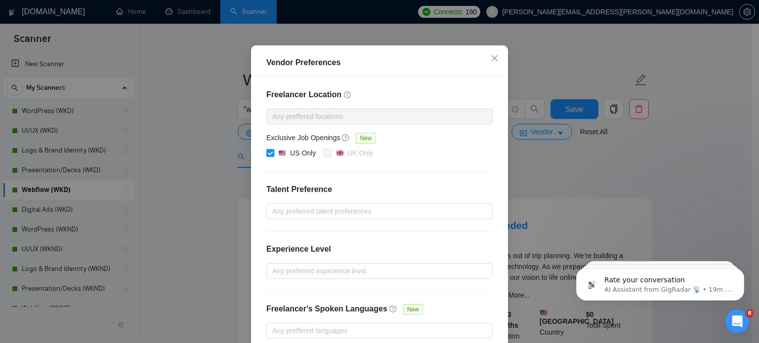
click at [274, 160] on span "US Only" at bounding box center [296, 154] width 45 height 12
click at [271, 156] on input "US Only" at bounding box center [269, 152] width 7 height 7
checkbox input "false"
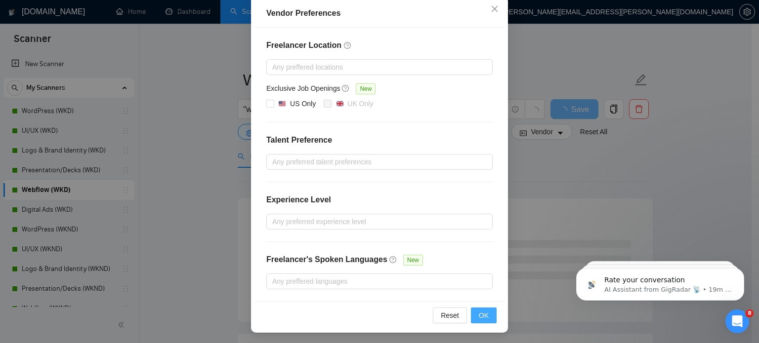
click at [473, 312] on button "OK" at bounding box center [484, 316] width 26 height 16
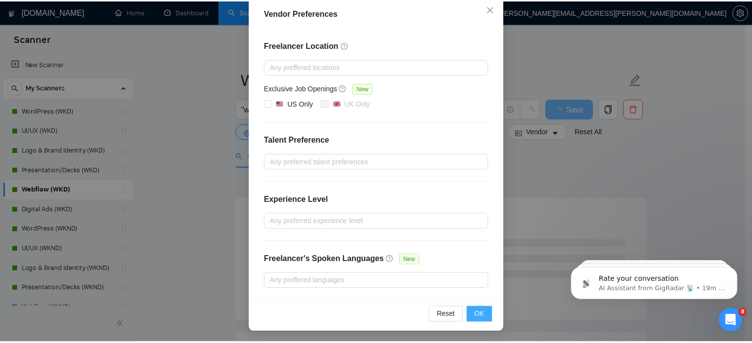
scroll to position [63, 0]
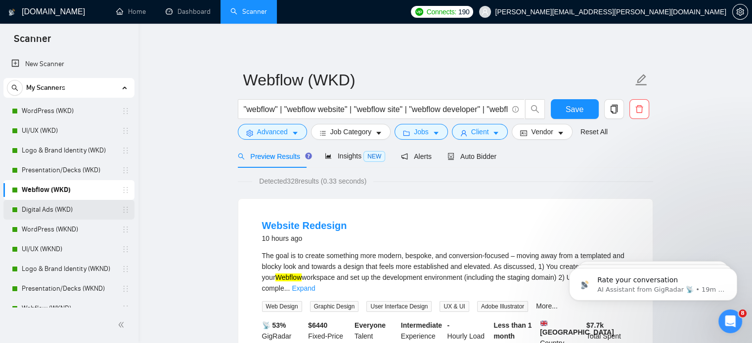
click at [68, 207] on link "Digital Ads (WKD)" at bounding box center [69, 210] width 94 height 20
click at [572, 104] on span "Save" at bounding box center [574, 109] width 18 height 12
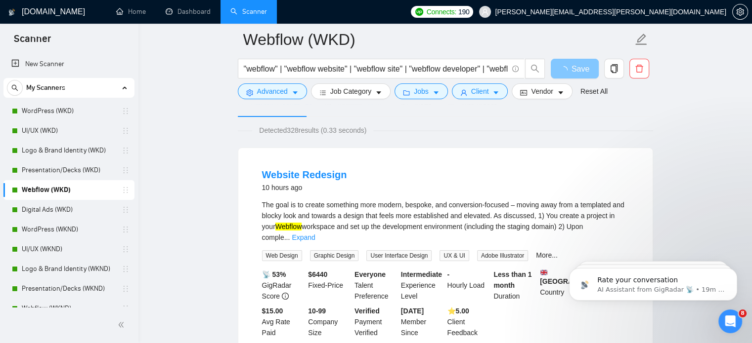
scroll to position [59, 0]
click at [59, 210] on link "Digital Ads (WKD)" at bounding box center [69, 210] width 94 height 20
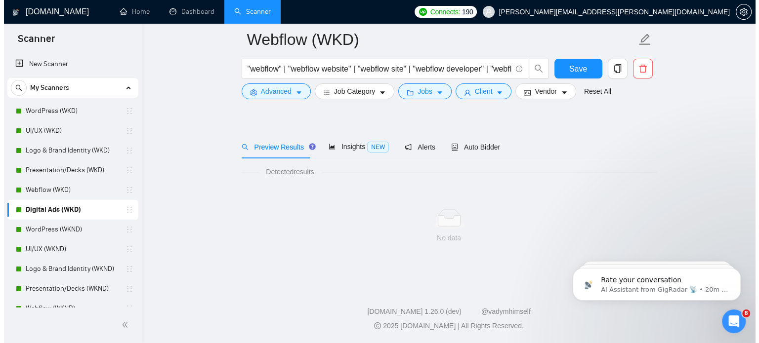
scroll to position [17, 0]
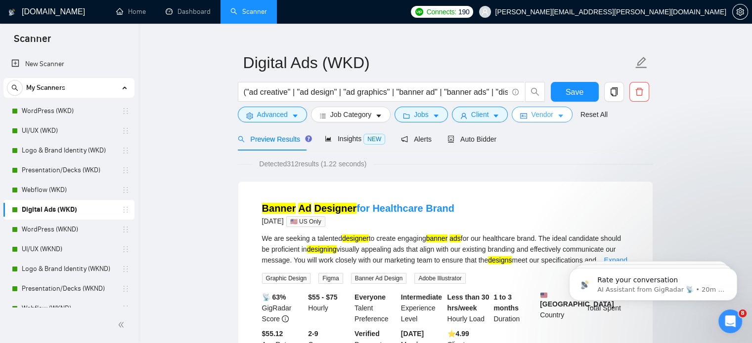
click at [545, 120] on span "Vendor" at bounding box center [542, 114] width 22 height 11
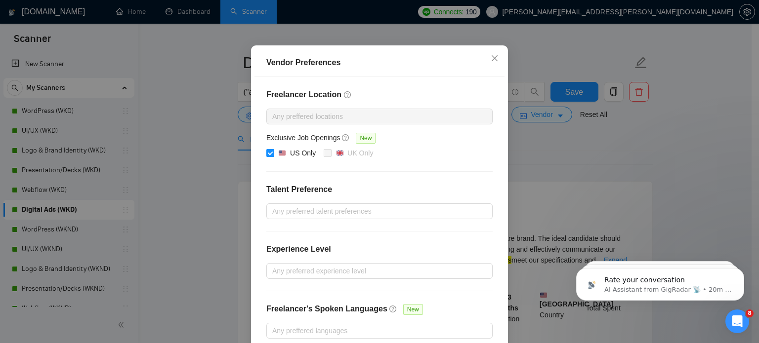
click at [283, 159] on div "US Only" at bounding box center [297, 153] width 38 height 11
click at [273, 156] on input "US Only" at bounding box center [269, 152] width 7 height 7
checkbox input "false"
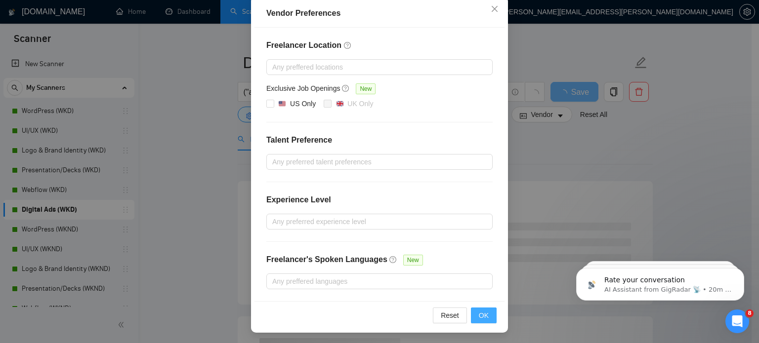
click at [485, 310] on button "OK" at bounding box center [484, 316] width 26 height 16
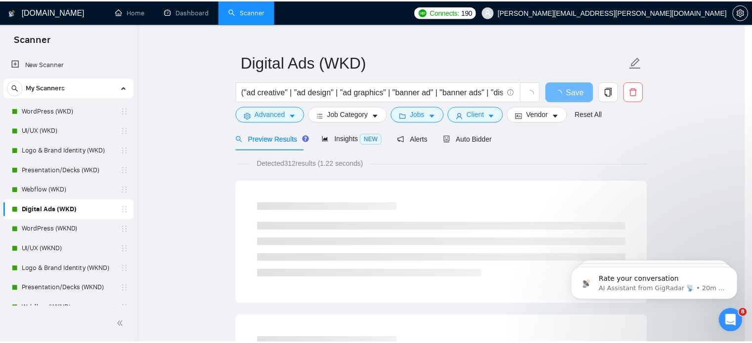
scroll to position [63, 0]
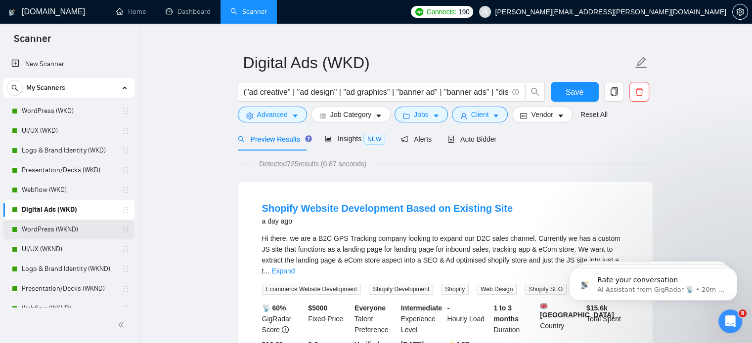
click at [66, 226] on link "WordPress (WKND)" at bounding box center [69, 230] width 94 height 20
click at [585, 95] on button "Save" at bounding box center [575, 92] width 48 height 20
click at [53, 236] on link "WordPress (WKND)" at bounding box center [69, 230] width 94 height 20
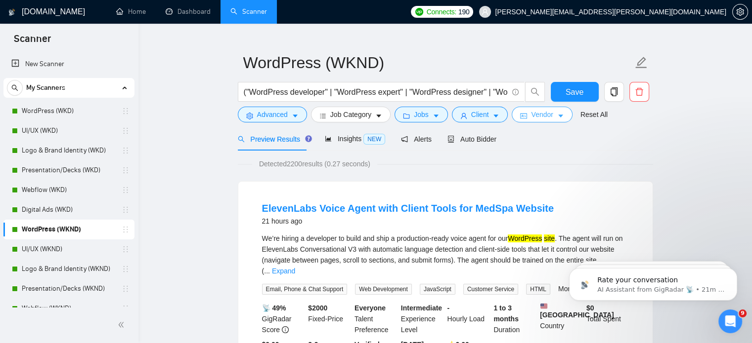
click at [540, 116] on span "Vendor" at bounding box center [542, 114] width 22 height 11
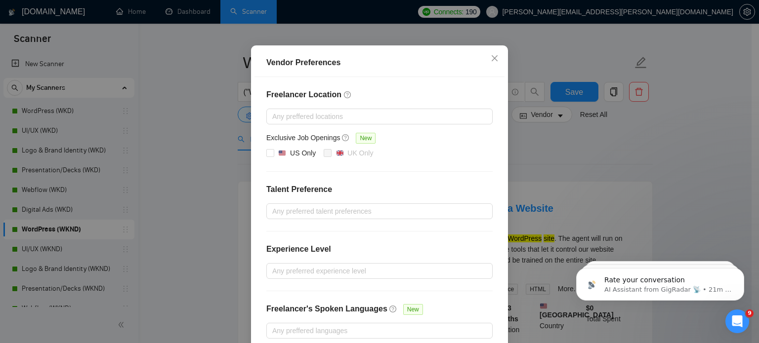
click at [155, 209] on div "Vendor Preferences Freelancer Location Any preffered locations Exclusive Job Op…" at bounding box center [379, 171] width 759 height 343
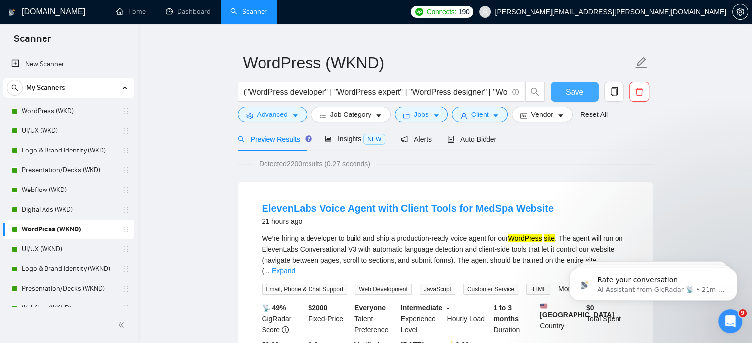
click at [561, 101] on button "Save" at bounding box center [575, 92] width 48 height 20
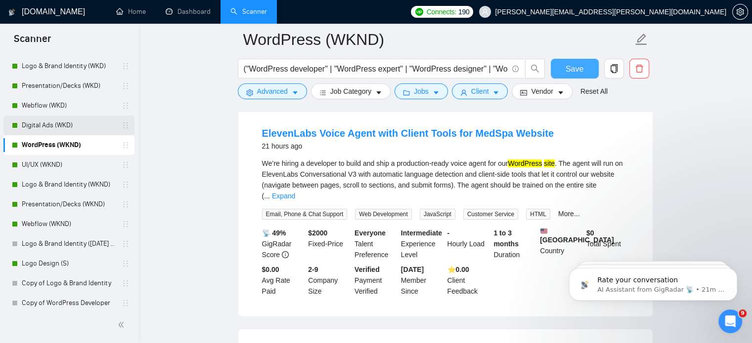
scroll to position [90, 0]
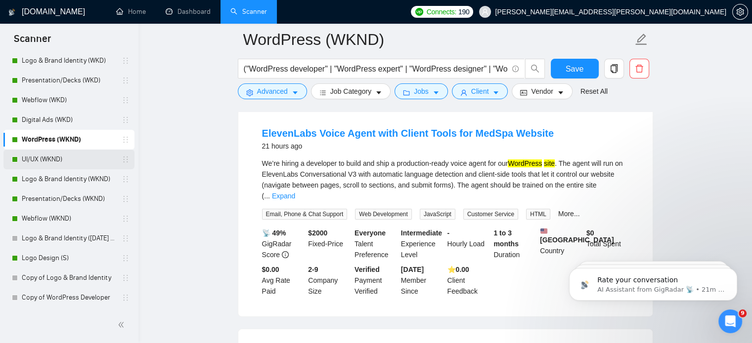
click at [51, 153] on link "UI/UX (WKND)" at bounding box center [69, 160] width 94 height 20
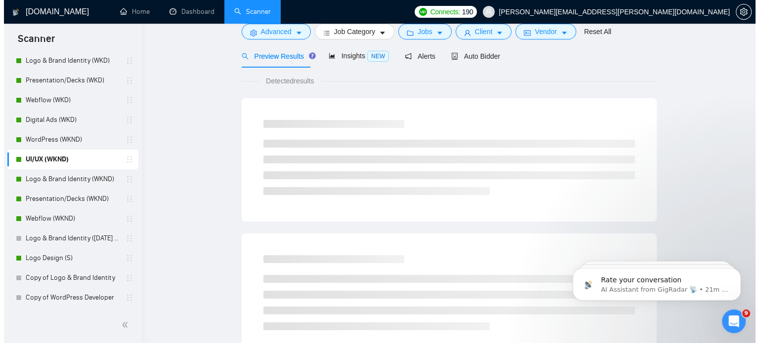
scroll to position [17, 0]
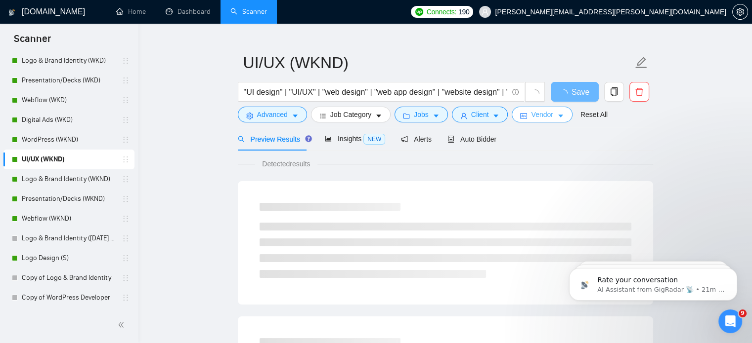
click at [557, 119] on icon "caret-down" at bounding box center [560, 116] width 7 height 7
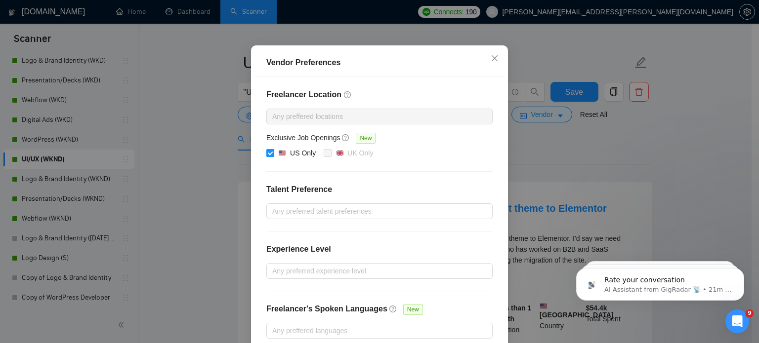
click at [279, 157] on img at bounding box center [282, 153] width 7 height 7
click at [273, 156] on input "US Only" at bounding box center [269, 152] width 7 height 7
checkbox input "false"
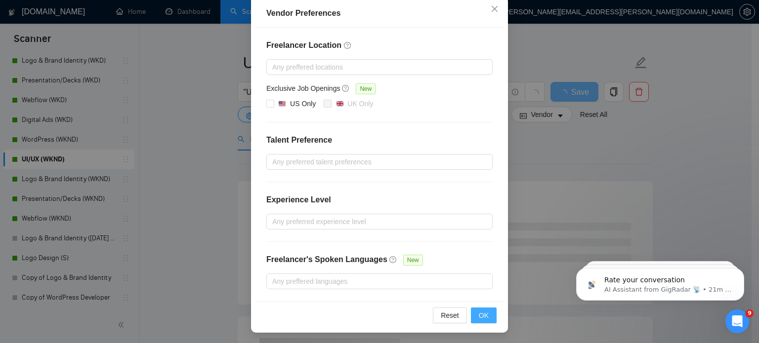
click at [475, 313] on button "OK" at bounding box center [484, 316] width 26 height 16
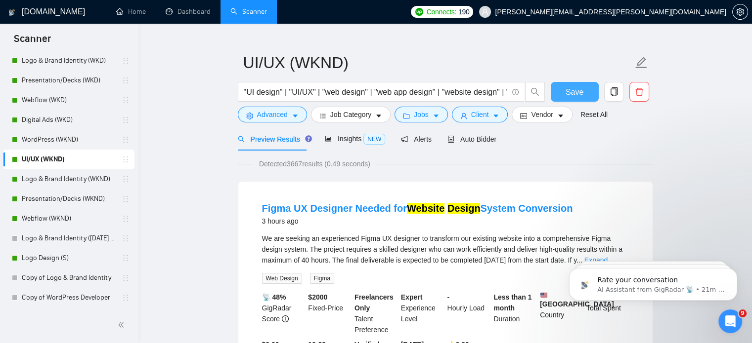
click at [571, 95] on span "Save" at bounding box center [574, 92] width 18 height 12
click at [533, 108] on button "Vendor" at bounding box center [541, 115] width 60 height 16
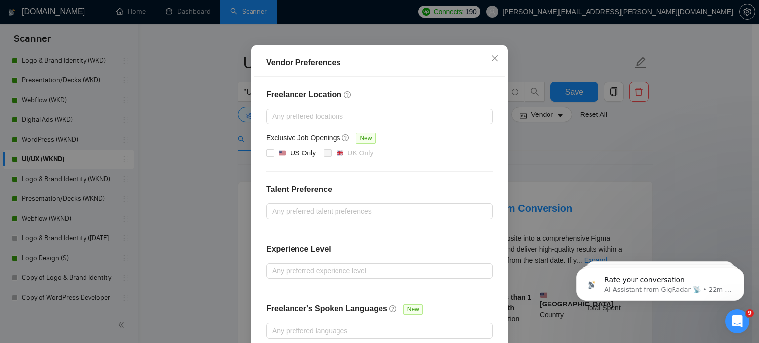
click at [577, 143] on div "Vendor Preferences Freelancer Location Any preffered locations Exclusive Job Op…" at bounding box center [379, 171] width 759 height 343
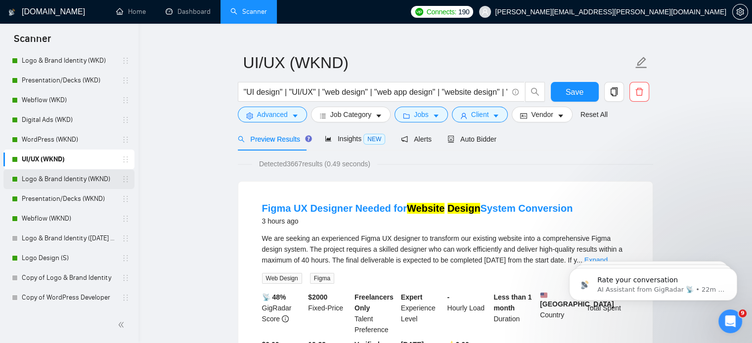
click at [81, 176] on link "Logo & Brand Identity (WKND)" at bounding box center [69, 180] width 94 height 20
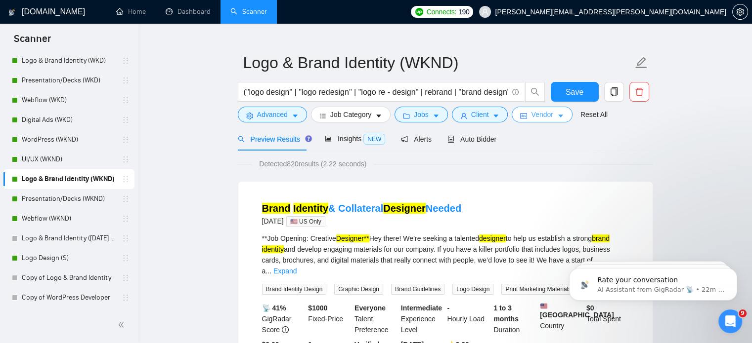
click at [540, 115] on span "Vendor" at bounding box center [542, 114] width 22 height 11
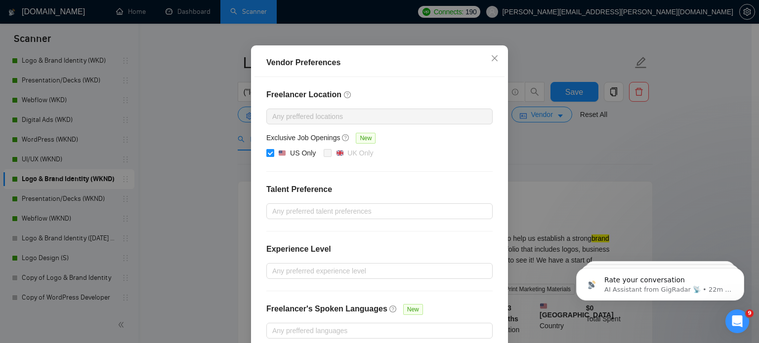
click at [278, 157] on div at bounding box center [282, 153] width 8 height 7
click at [273, 156] on input "US Only" at bounding box center [269, 152] width 7 height 7
checkbox input "false"
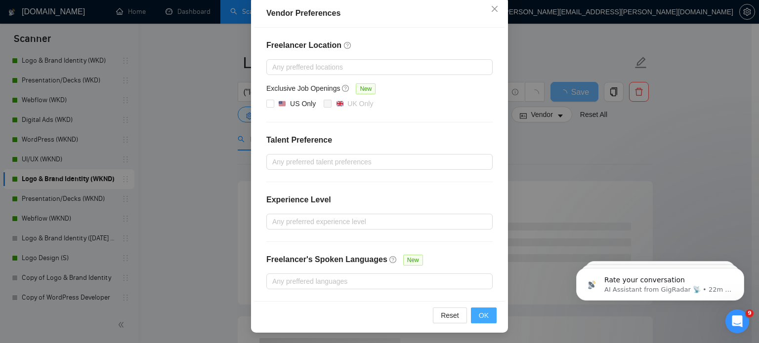
click at [474, 313] on button "OK" at bounding box center [484, 316] width 26 height 16
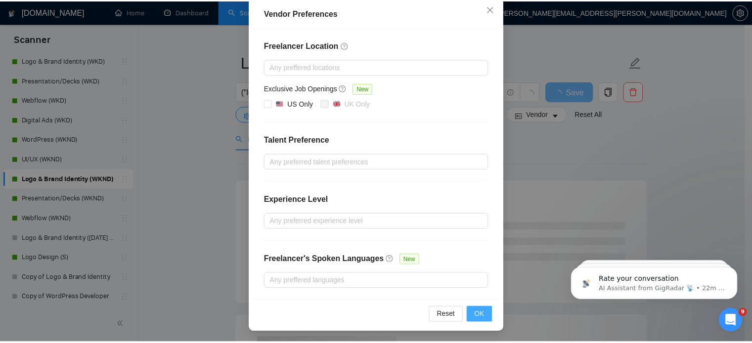
scroll to position [63, 0]
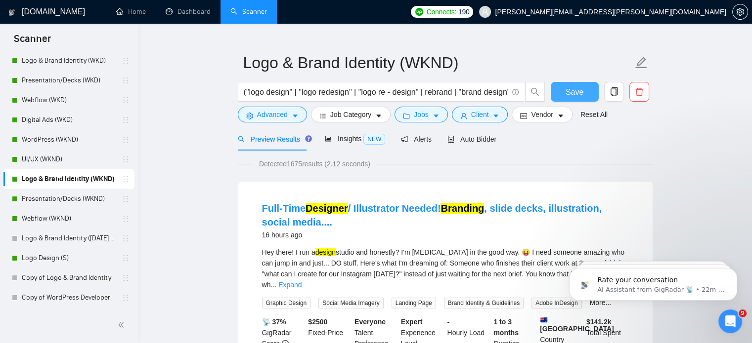
click at [563, 90] on button "Save" at bounding box center [575, 92] width 48 height 20
click at [531, 114] on span "Vendor" at bounding box center [542, 114] width 22 height 11
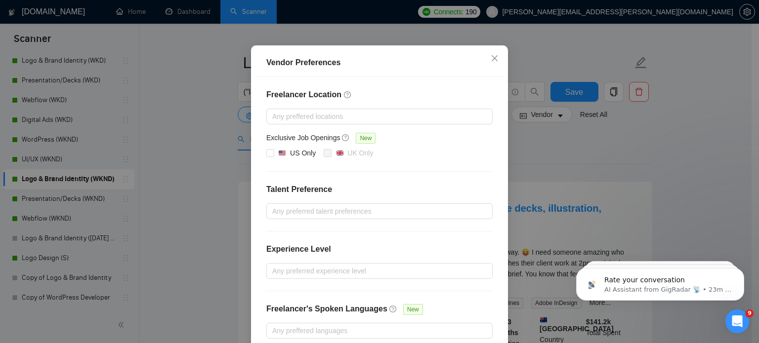
click at [583, 167] on div "Vendor Preferences Freelancer Location Any preffered locations Exclusive Job Op…" at bounding box center [379, 171] width 759 height 343
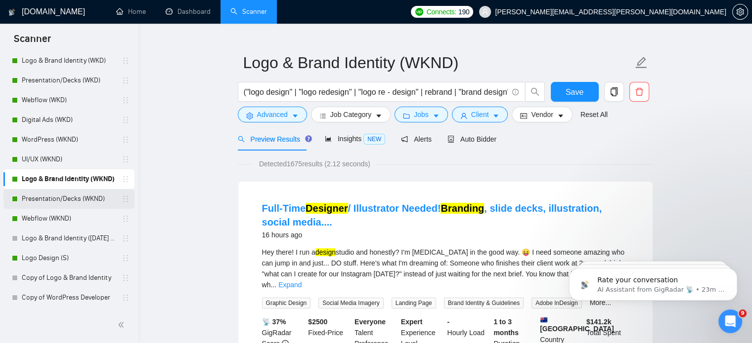
click at [79, 200] on link "Presentation/Decks (WKND)" at bounding box center [69, 199] width 94 height 20
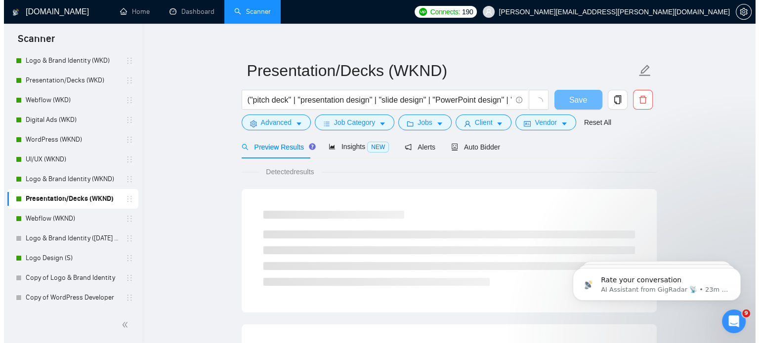
scroll to position [17, 0]
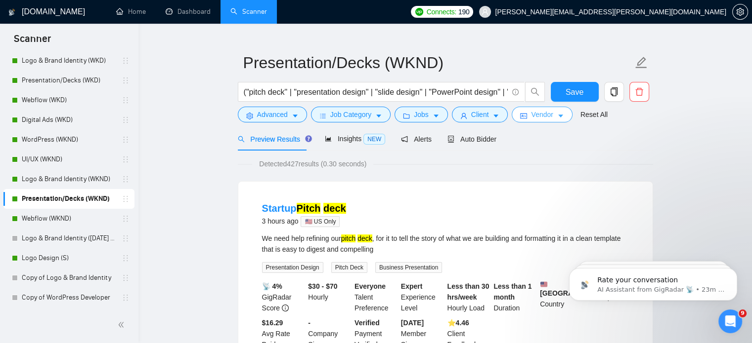
click at [539, 108] on button "Vendor" at bounding box center [541, 115] width 60 height 16
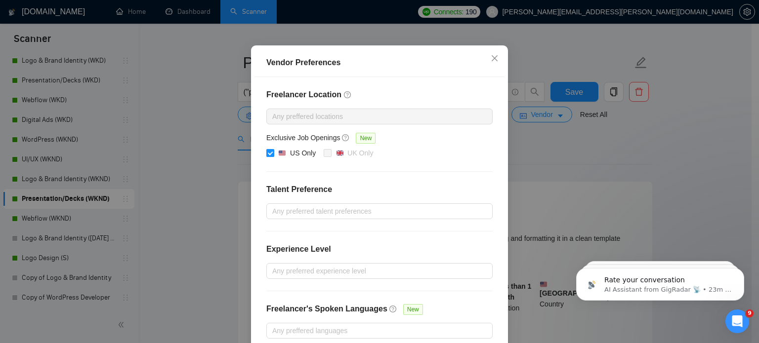
click at [296, 159] on div "US Only" at bounding box center [303, 153] width 26 height 11
click at [273, 156] on input "US Only" at bounding box center [269, 152] width 7 height 7
checkbox input "false"
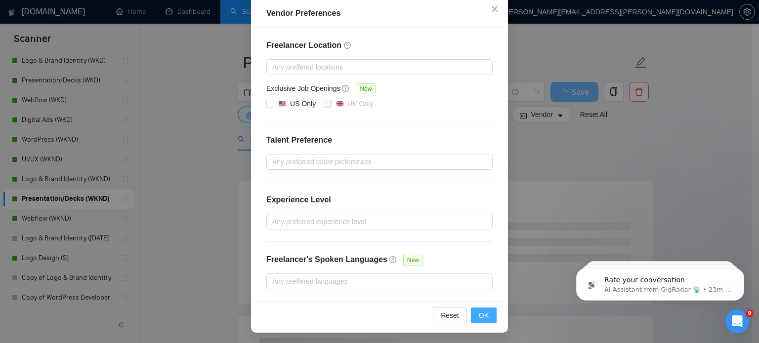
click at [474, 316] on button "OK" at bounding box center [484, 316] width 26 height 16
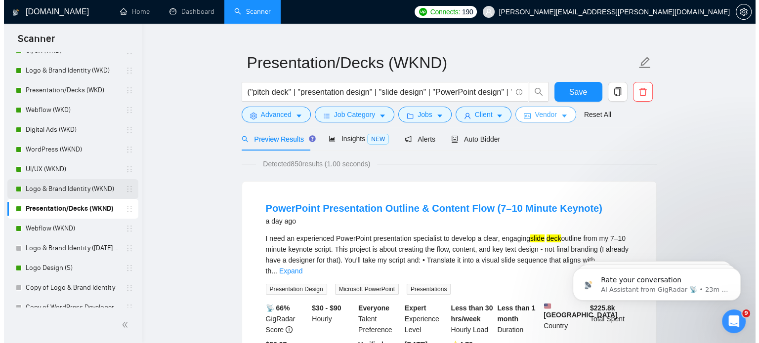
scroll to position [90, 0]
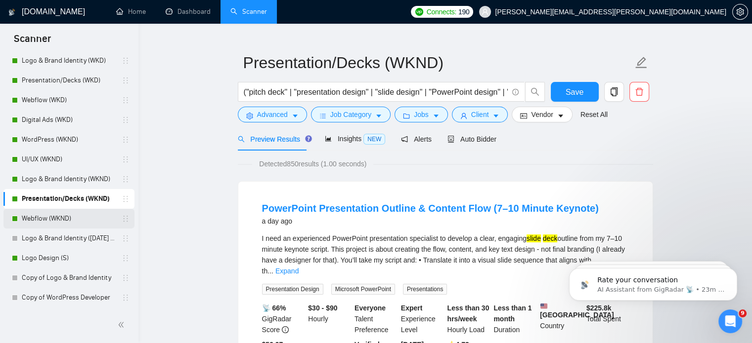
click at [61, 217] on link "Webflow (WKND)" at bounding box center [69, 219] width 94 height 20
click at [552, 118] on button "Vendor" at bounding box center [541, 115] width 60 height 16
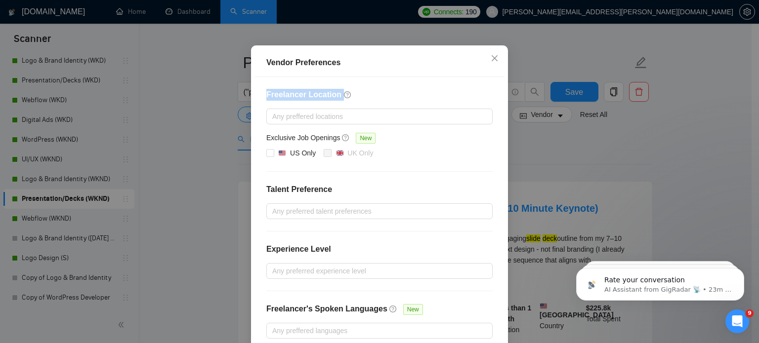
drag, startPoint x: 548, startPoint y: 156, endPoint x: 568, endPoint y: 137, distance: 28.0
click at [568, 137] on div "Vendor Preferences Freelancer Location Any preffered locations Exclusive Job Op…" at bounding box center [379, 171] width 759 height 343
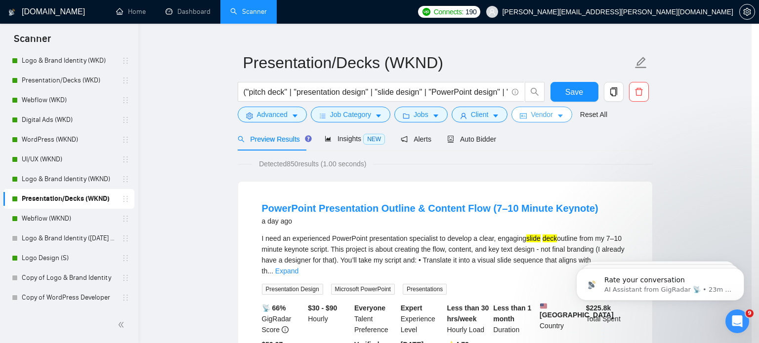
click at [568, 137] on body "Scanner New Scanner My Scanners WordPress (WKD) UI/UX (WKD) Logo & Brand Identi…" at bounding box center [376, 154] width 752 height 343
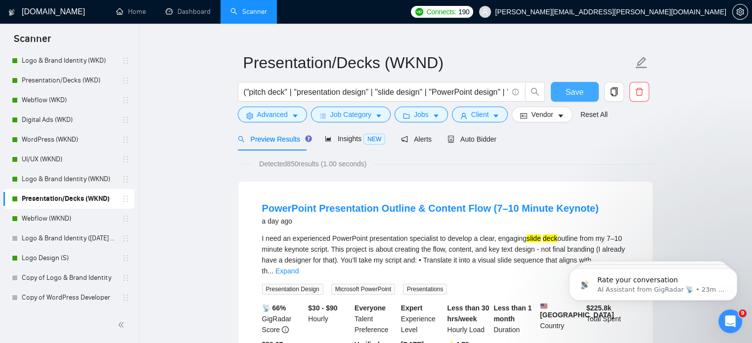
click at [569, 96] on span "Save" at bounding box center [574, 92] width 18 height 12
click at [87, 223] on link "Webflow (WKND)" at bounding box center [69, 219] width 94 height 20
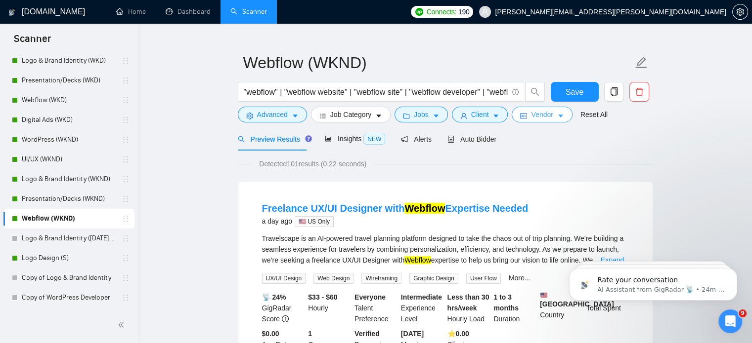
click at [557, 118] on icon "caret-down" at bounding box center [560, 116] width 7 height 7
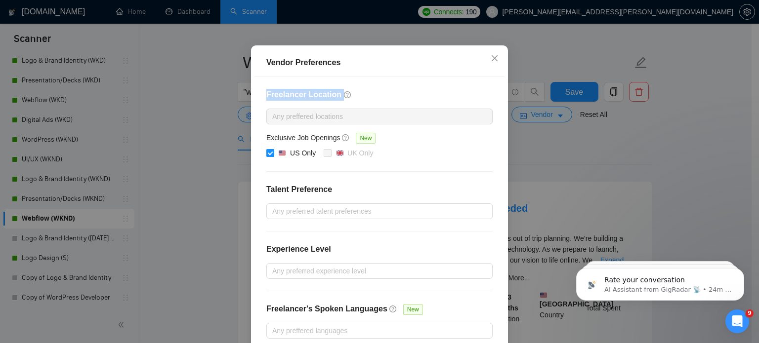
click at [279, 157] on img at bounding box center [282, 153] width 7 height 7
click at [273, 156] on input "US Only" at bounding box center [269, 152] width 7 height 7
checkbox input "false"
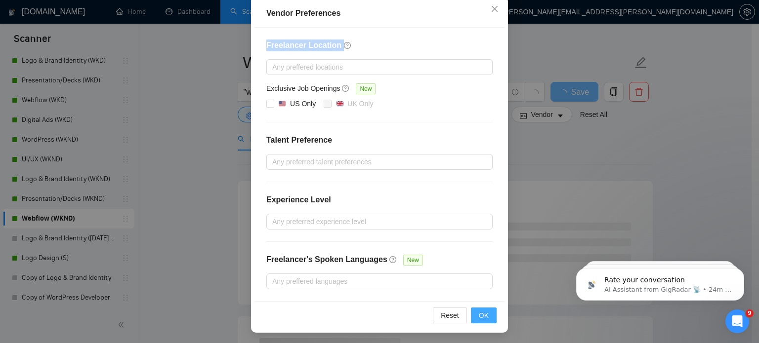
click at [480, 313] on span "OK" at bounding box center [484, 315] width 10 height 11
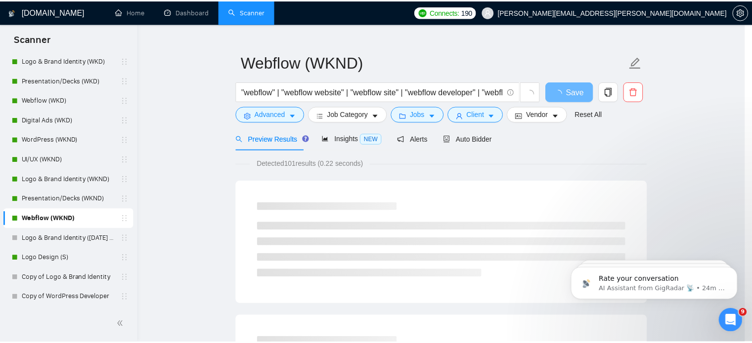
scroll to position [63, 0]
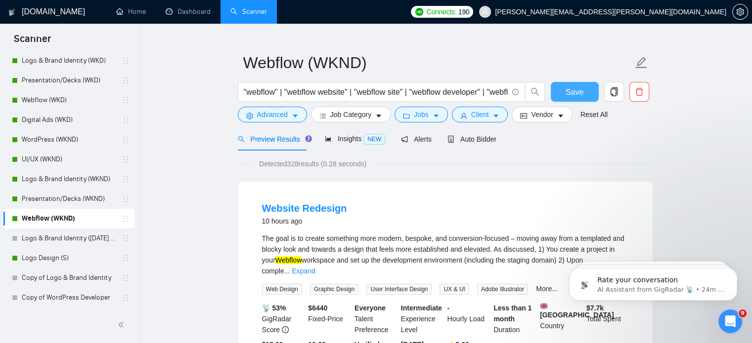
click at [572, 93] on span "Save" at bounding box center [574, 92] width 18 height 12
click at [31, 263] on link "Logo Design (S)" at bounding box center [69, 259] width 94 height 20
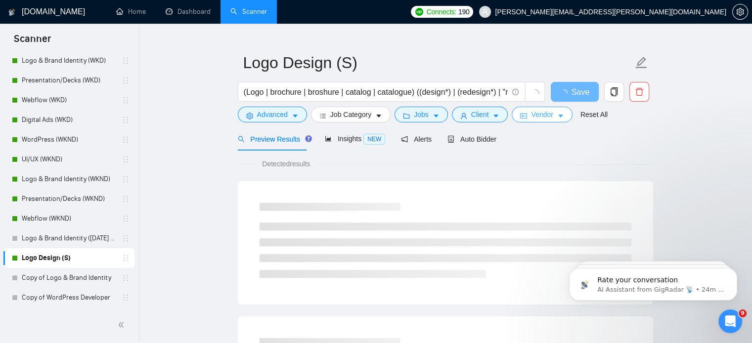
click at [549, 116] on button "Vendor" at bounding box center [541, 115] width 60 height 16
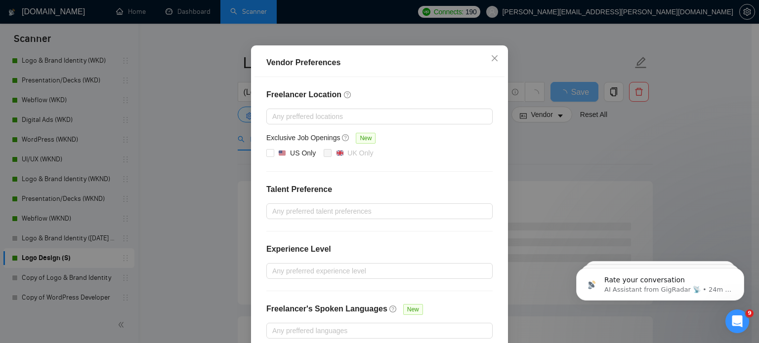
click at [565, 157] on div "Vendor Preferences Freelancer Location Any preffered locations Exclusive Job Op…" at bounding box center [379, 171] width 759 height 343
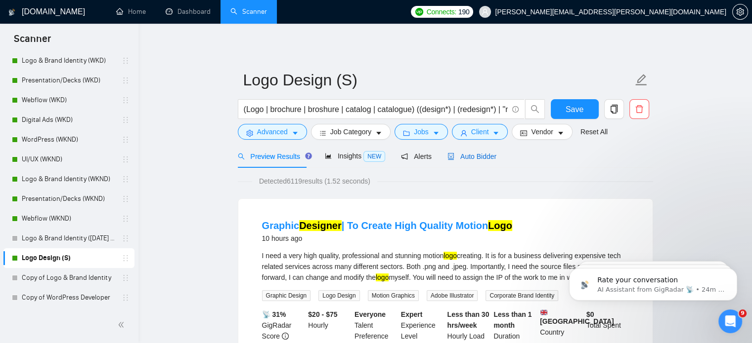
click at [480, 157] on span "Auto Bidder" at bounding box center [471, 157] width 49 height 8
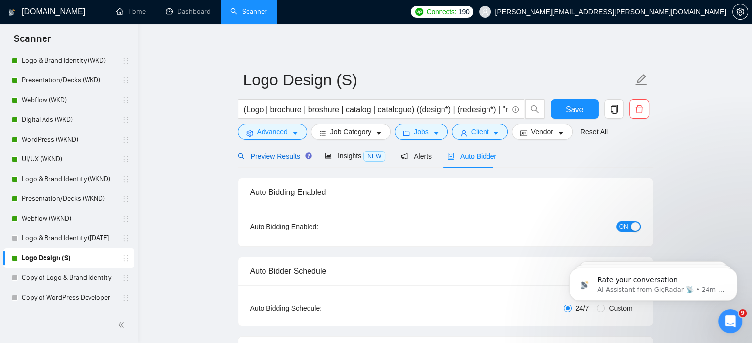
click at [280, 157] on span "Preview Results" at bounding box center [273, 157] width 71 height 8
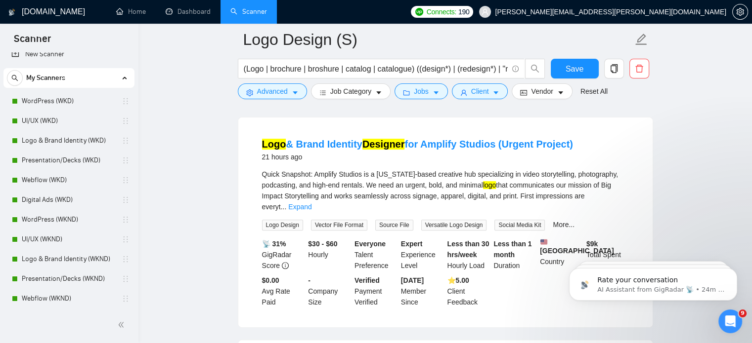
scroll to position [90, 0]
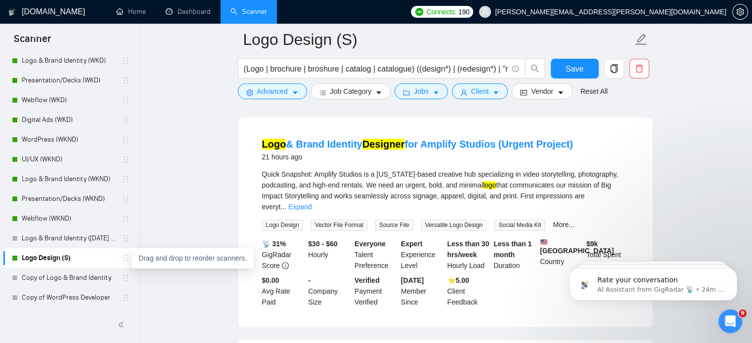
drag, startPoint x: 120, startPoint y: 258, endPoint x: 172, endPoint y: 308, distance: 72.0
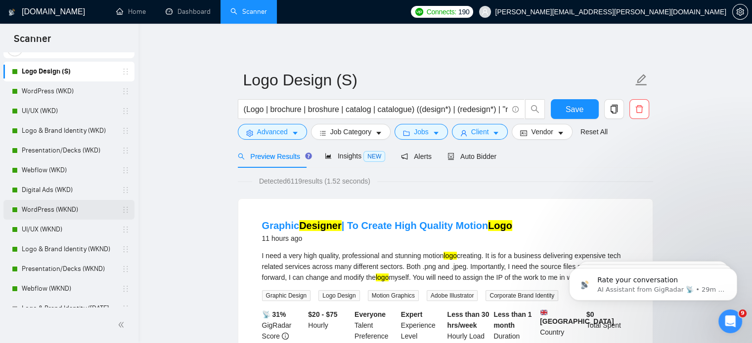
scroll to position [39, 0]
click at [80, 96] on link "WordPress (WKD)" at bounding box center [69, 92] width 94 height 20
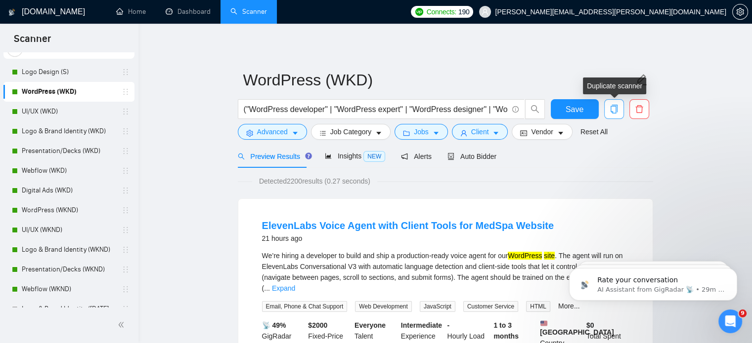
click at [611, 110] on icon "copy" at bounding box center [613, 109] width 9 height 9
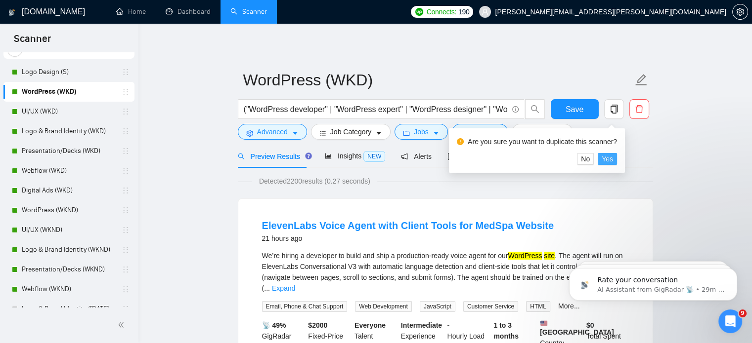
click at [609, 157] on span "Yes" at bounding box center [606, 159] width 11 height 11
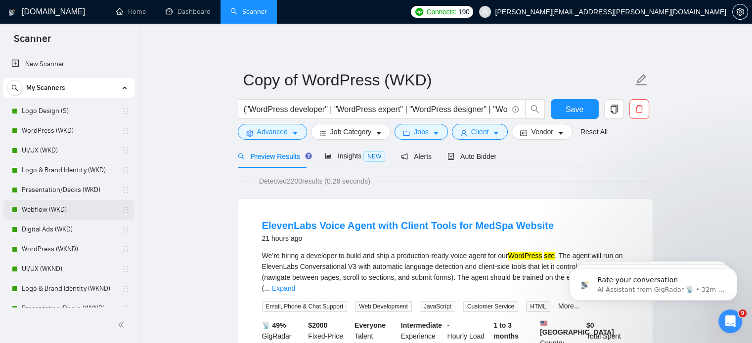
scroll to position [110, 0]
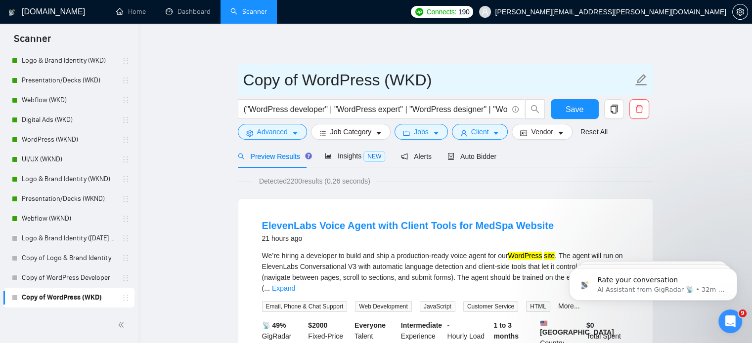
click at [447, 77] on input "Copy of WordPress (WKD)" at bounding box center [437, 80] width 389 height 25
type input "WordPress (S)"
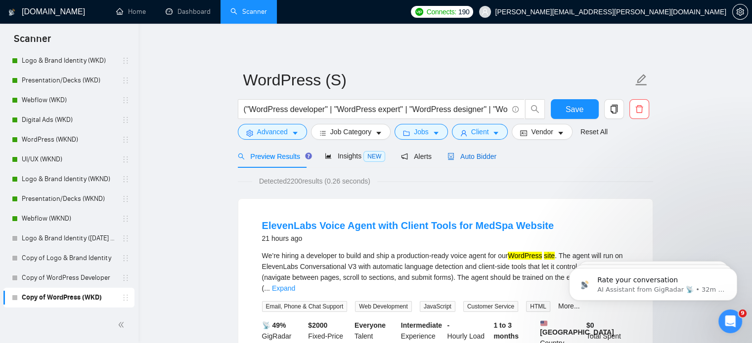
click at [461, 154] on span "Auto Bidder" at bounding box center [471, 157] width 49 height 8
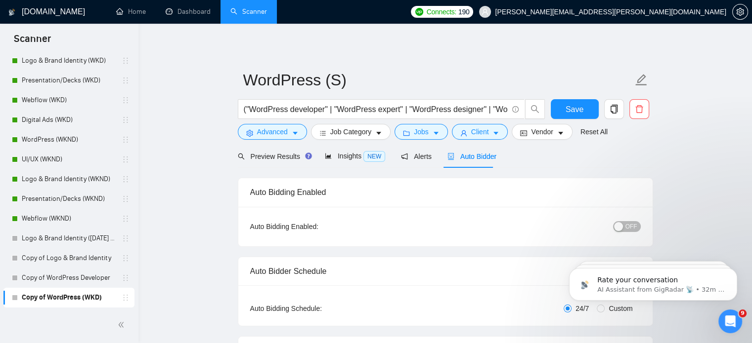
radio input "false"
radio input "true"
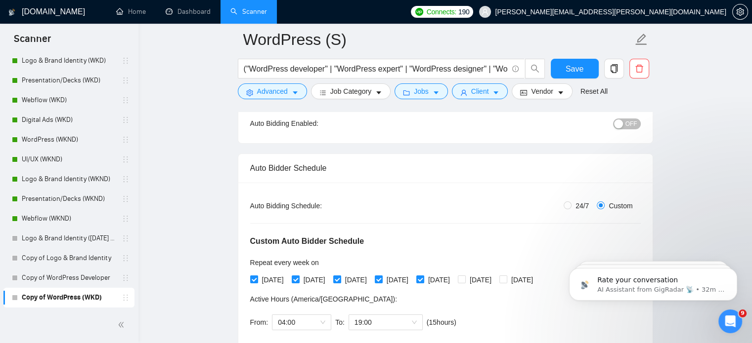
scroll to position [175, 0]
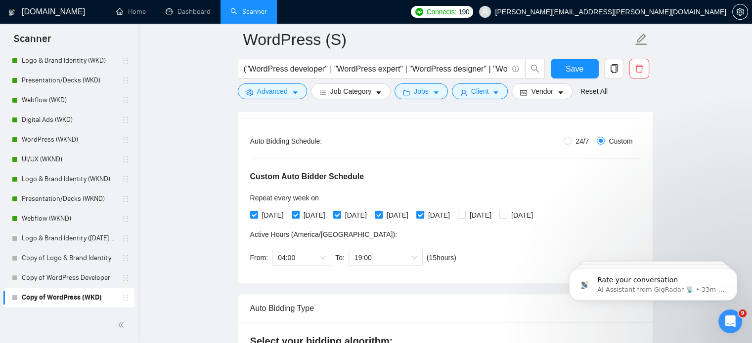
click at [579, 139] on span "24/7" at bounding box center [581, 141] width 21 height 11
click at [571, 139] on input "24/7" at bounding box center [567, 141] width 8 height 8
radio input "true"
radio input "false"
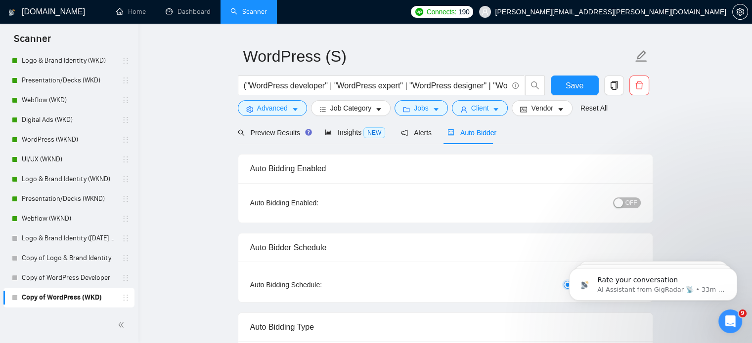
scroll to position [0, 0]
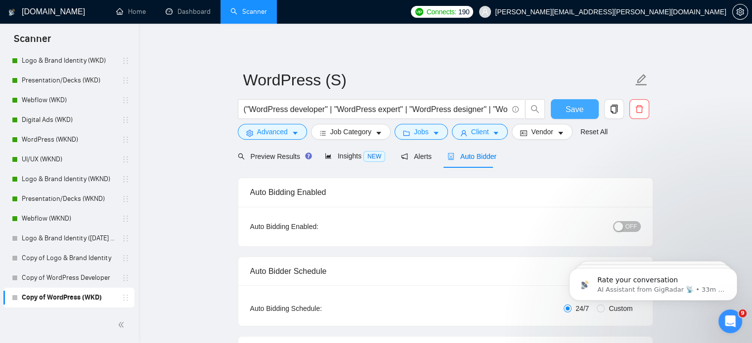
click at [564, 106] on button "Save" at bounding box center [575, 109] width 48 height 20
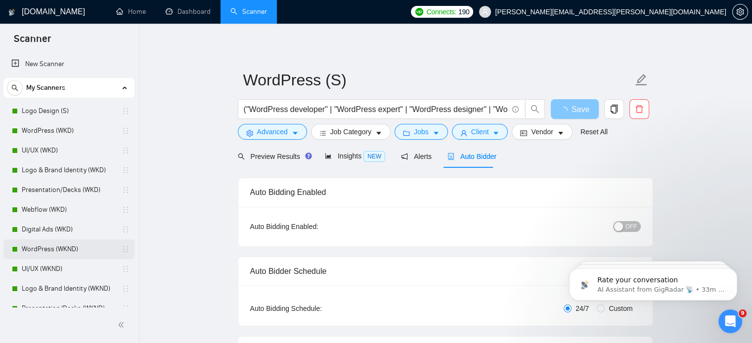
scroll to position [110, 0]
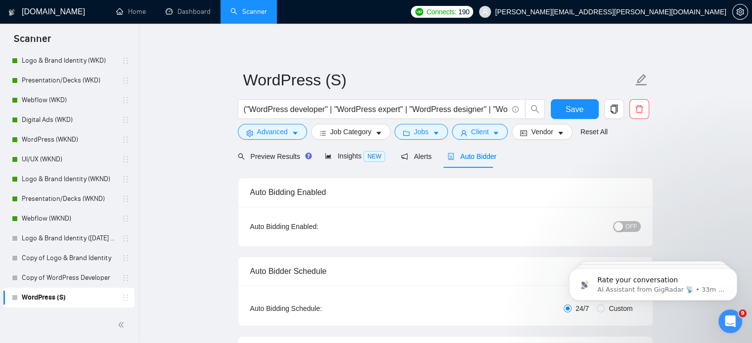
click at [632, 227] on span "OFF" at bounding box center [631, 226] width 12 height 11
drag, startPoint x: 123, startPoint y: 301, endPoint x: 122, endPoint y: 124, distance: 176.9
drag, startPoint x: 122, startPoint y: 124, endPoint x: 206, endPoint y: 57, distance: 107.7
drag, startPoint x: 125, startPoint y: 298, endPoint x: 120, endPoint y: 145, distance: 152.8
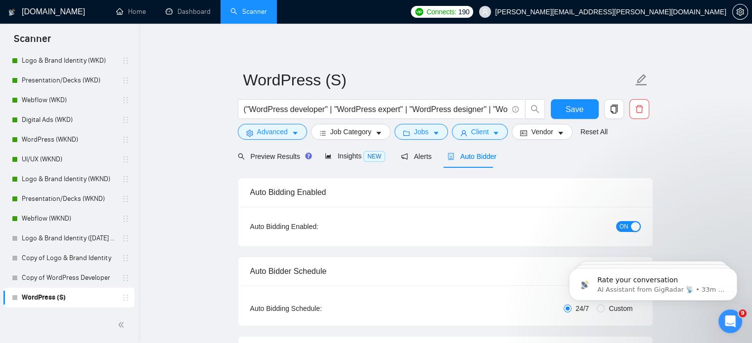
drag, startPoint x: 120, startPoint y: 145, endPoint x: 187, endPoint y: 60, distance: 108.4
drag, startPoint x: 122, startPoint y: 301, endPoint x: 124, endPoint y: 158, distance: 143.3
drag, startPoint x: 124, startPoint y: 158, endPoint x: 186, endPoint y: 70, distance: 107.9
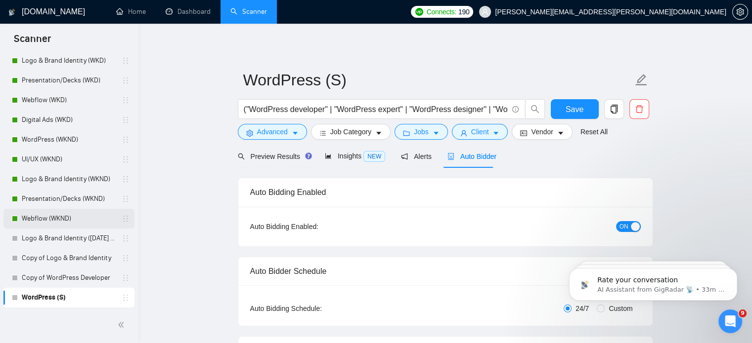
drag, startPoint x: 121, startPoint y: 297, endPoint x: 117, endPoint y: 223, distance: 74.3
drag, startPoint x: 117, startPoint y: 223, endPoint x: 61, endPoint y: 315, distance: 107.3
click at [61, 315] on div at bounding box center [69, 325] width 138 height 36
drag, startPoint x: 121, startPoint y: 299, endPoint x: 118, endPoint y: 256, distance: 44.1
drag, startPoint x: 118, startPoint y: 256, endPoint x: 200, endPoint y: 95, distance: 179.9
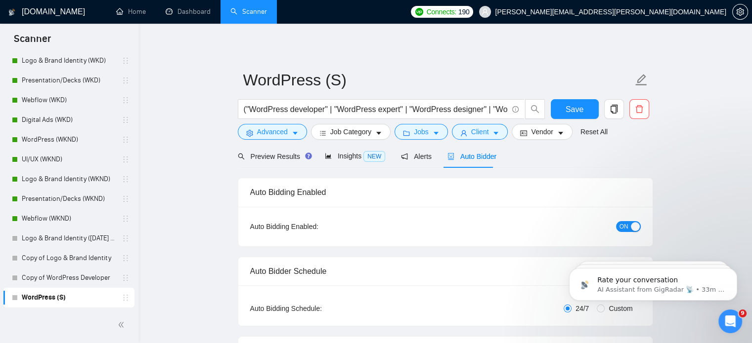
click at [587, 101] on button "Save" at bounding box center [575, 109] width 48 height 20
drag, startPoint x: 123, startPoint y: 297, endPoint x: 116, endPoint y: 208, distance: 88.7
drag, startPoint x: 116, startPoint y: 208, endPoint x: 173, endPoint y: 148, distance: 82.8
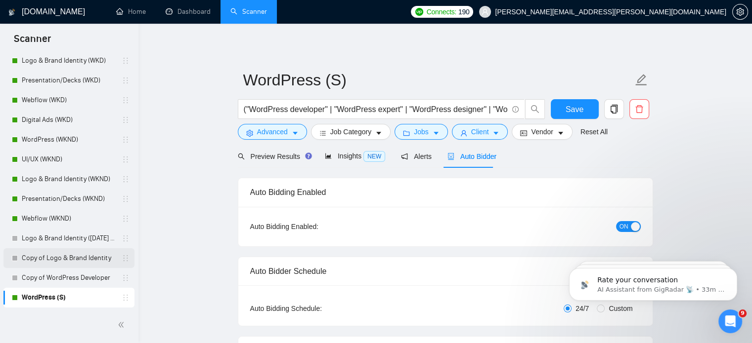
drag, startPoint x: 123, startPoint y: 298, endPoint x: 125, endPoint y: 262, distance: 36.6
drag, startPoint x: 125, startPoint y: 262, endPoint x: 145, endPoint y: 297, distance: 40.1
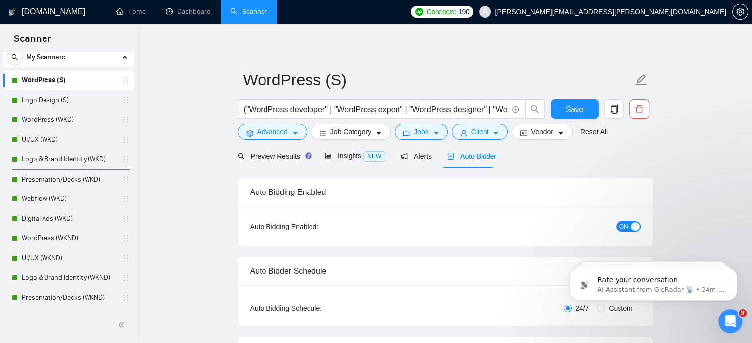
scroll to position [0, 0]
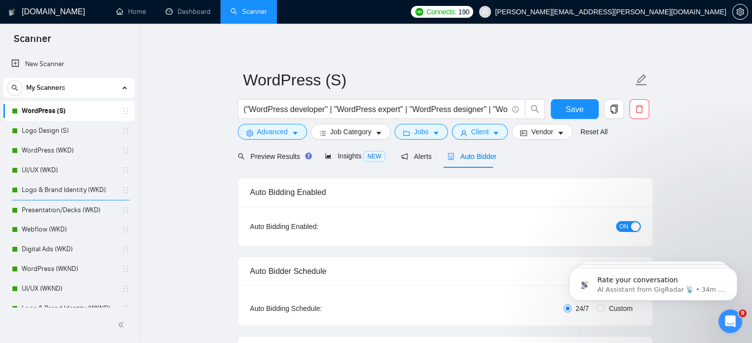
click at [273, 161] on div "Preview Results" at bounding box center [273, 156] width 71 height 11
